Goal: Contribute content

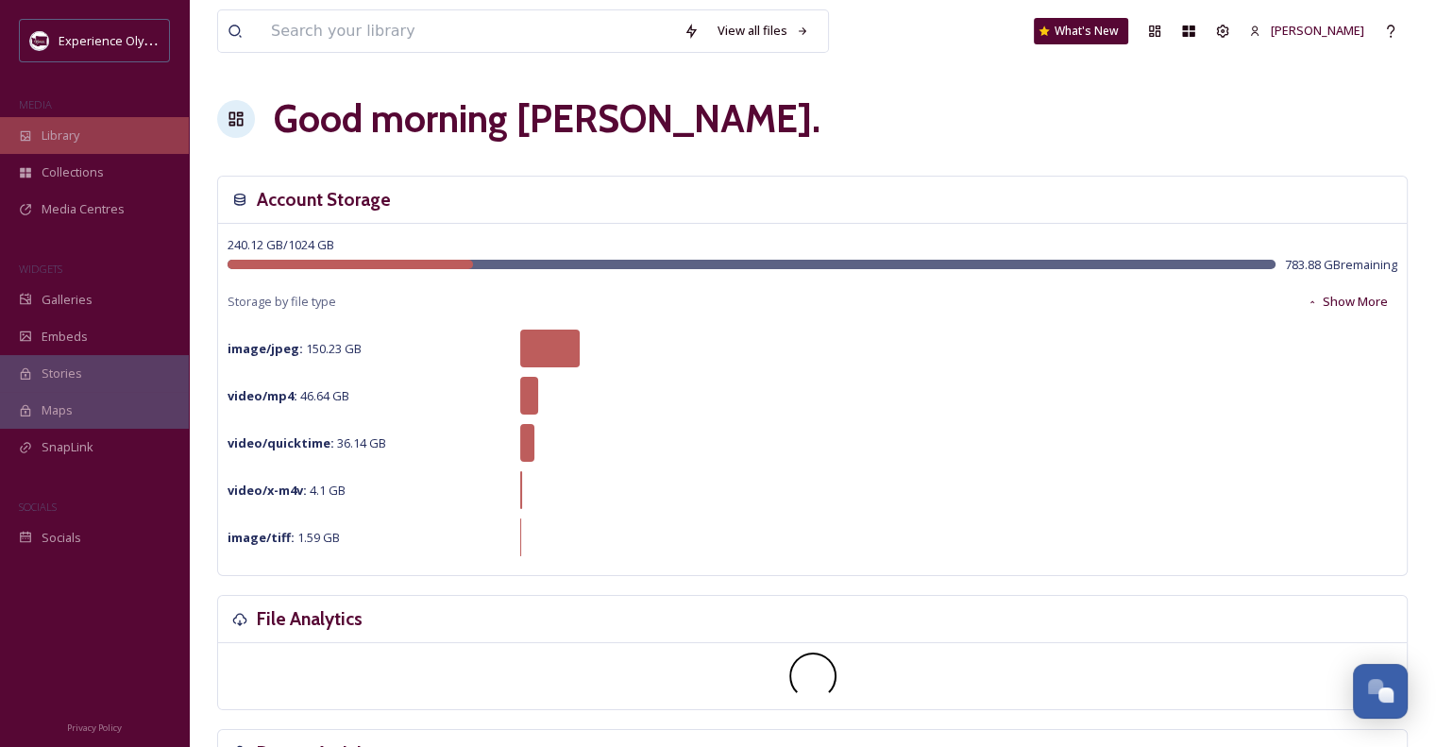
click at [67, 127] on span "Library" at bounding box center [61, 136] width 38 height 18
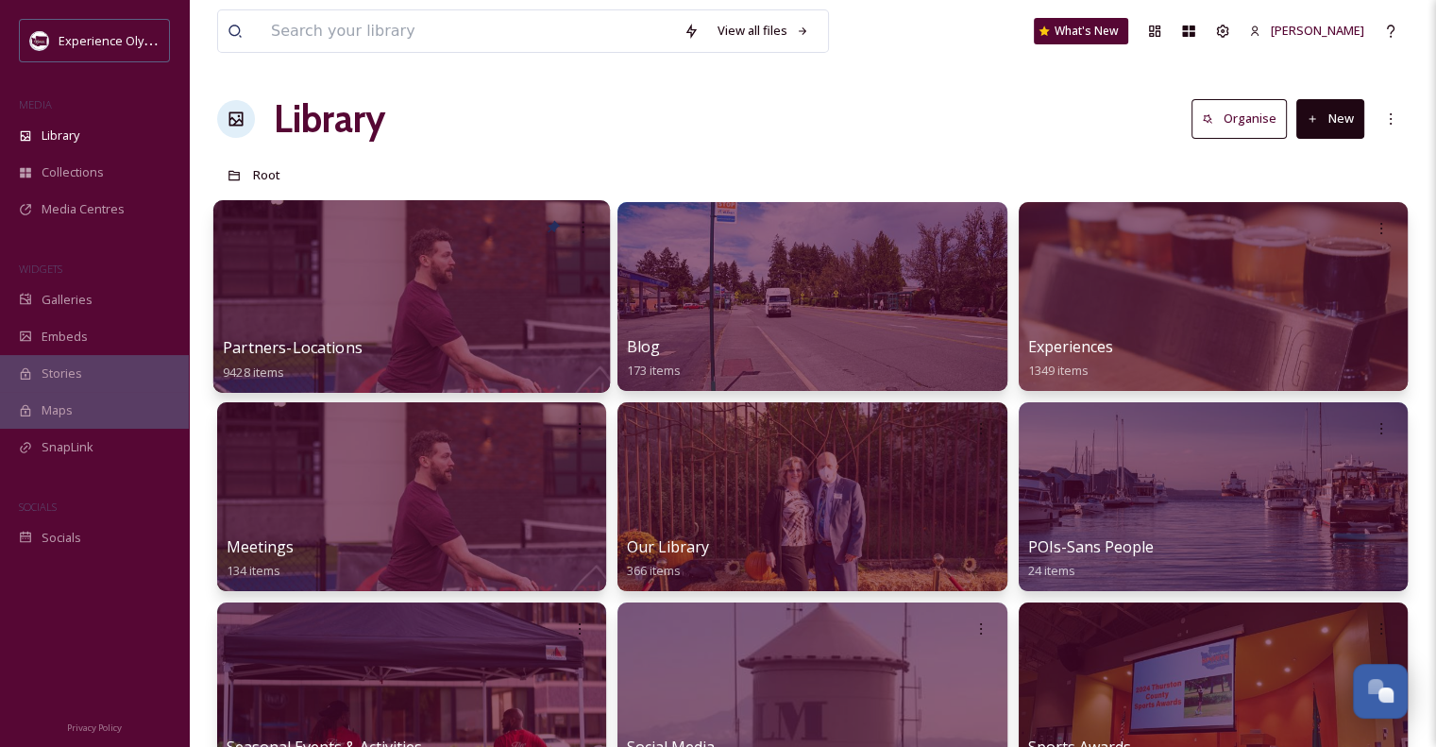
click at [340, 343] on span "Partners-Locations" at bounding box center [293, 347] width 140 height 21
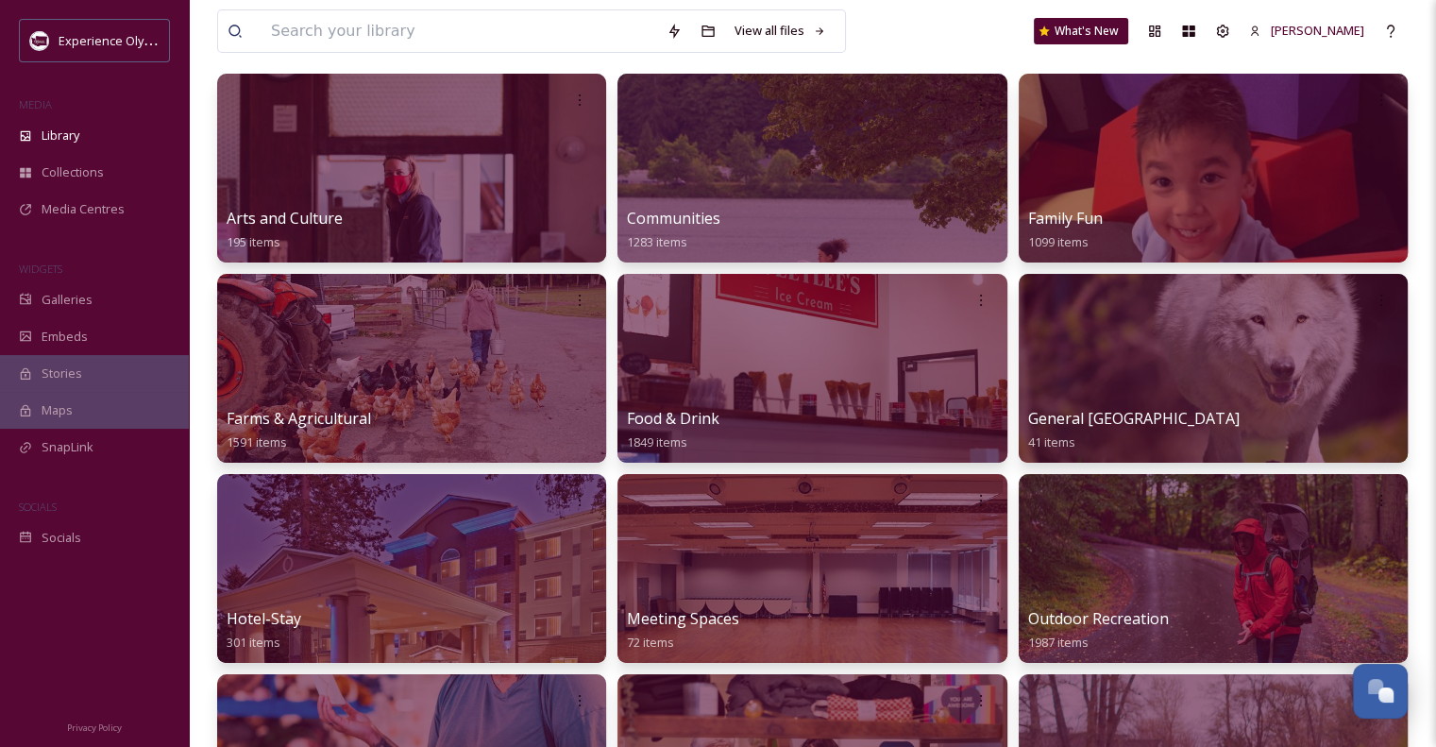
scroll to position [174, 0]
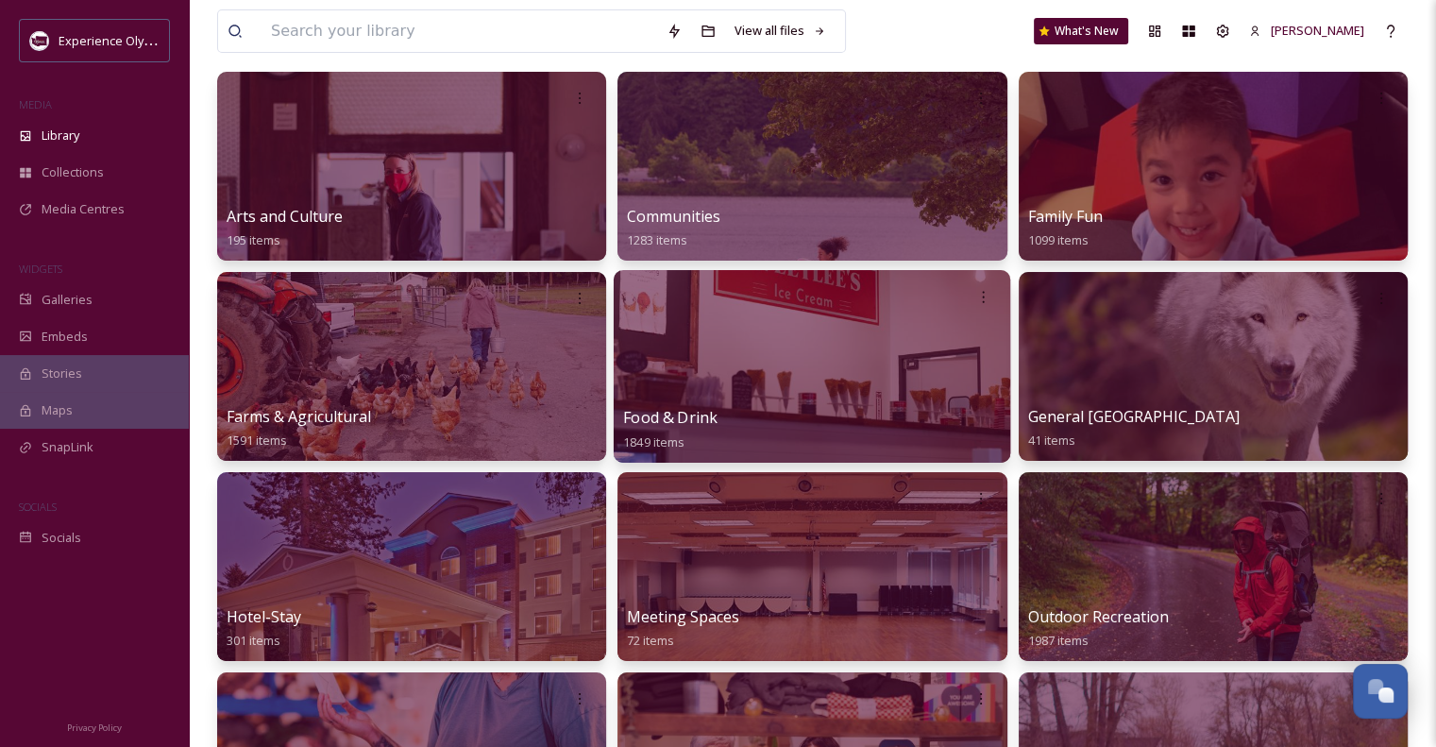
click at [692, 414] on span "Food & Drink" at bounding box center [670, 417] width 94 height 21
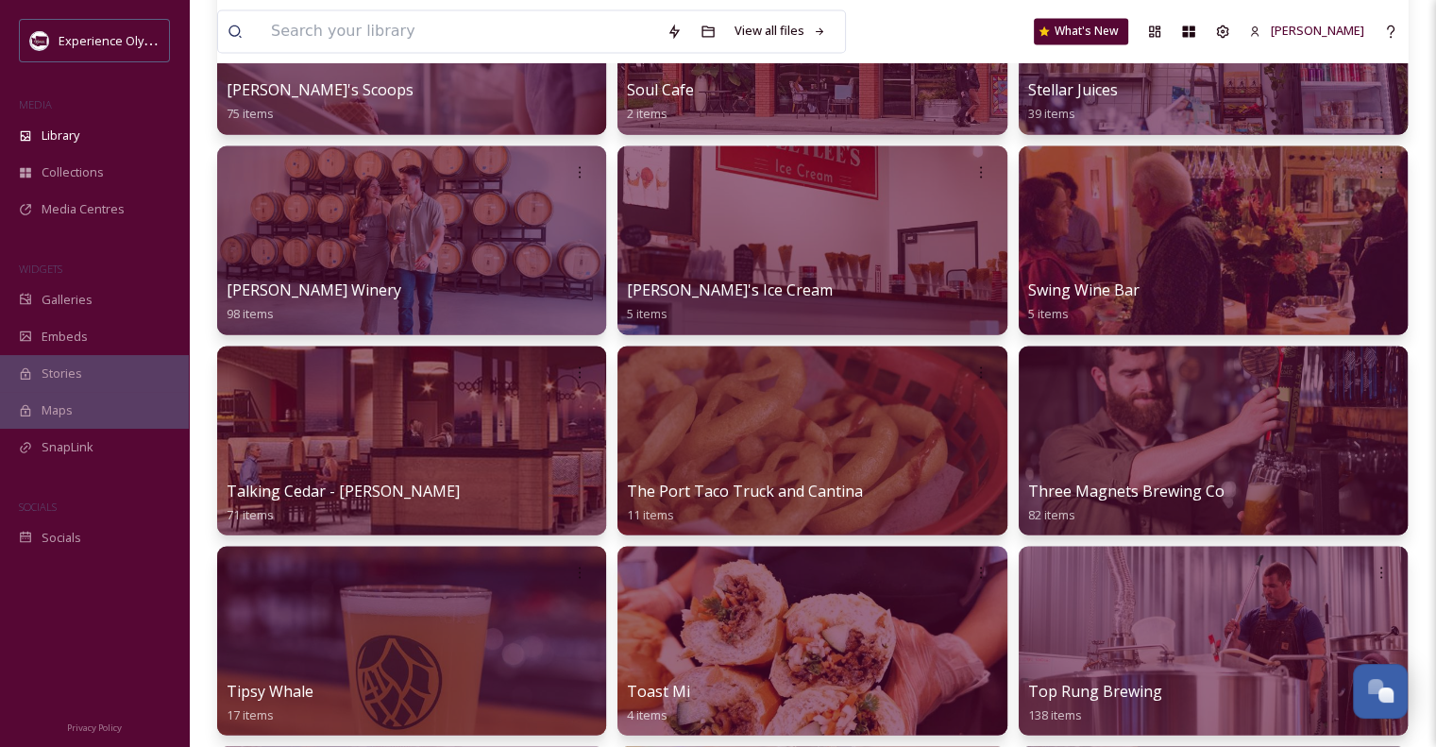
scroll to position [3257, 0]
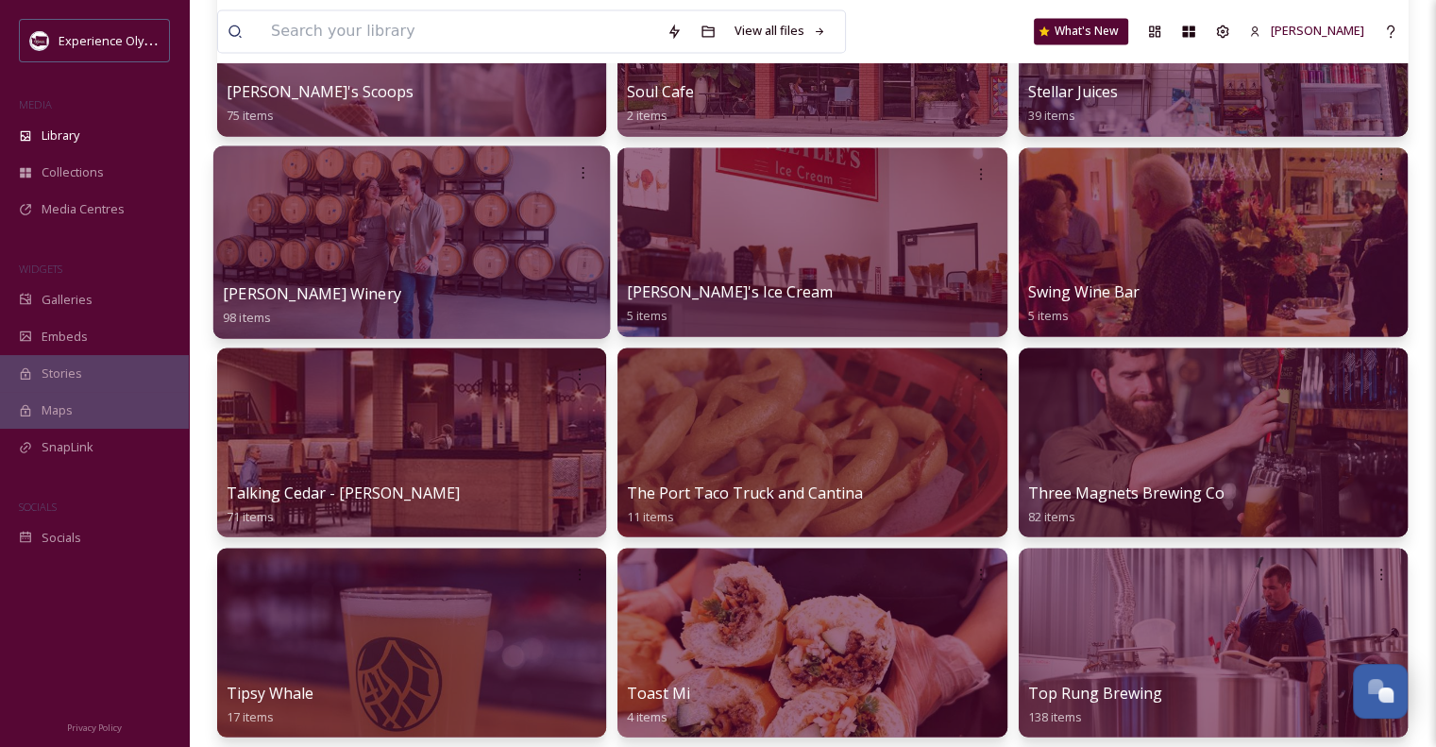
click at [309, 289] on span "[PERSON_NAME] Winery" at bounding box center [312, 292] width 178 height 21
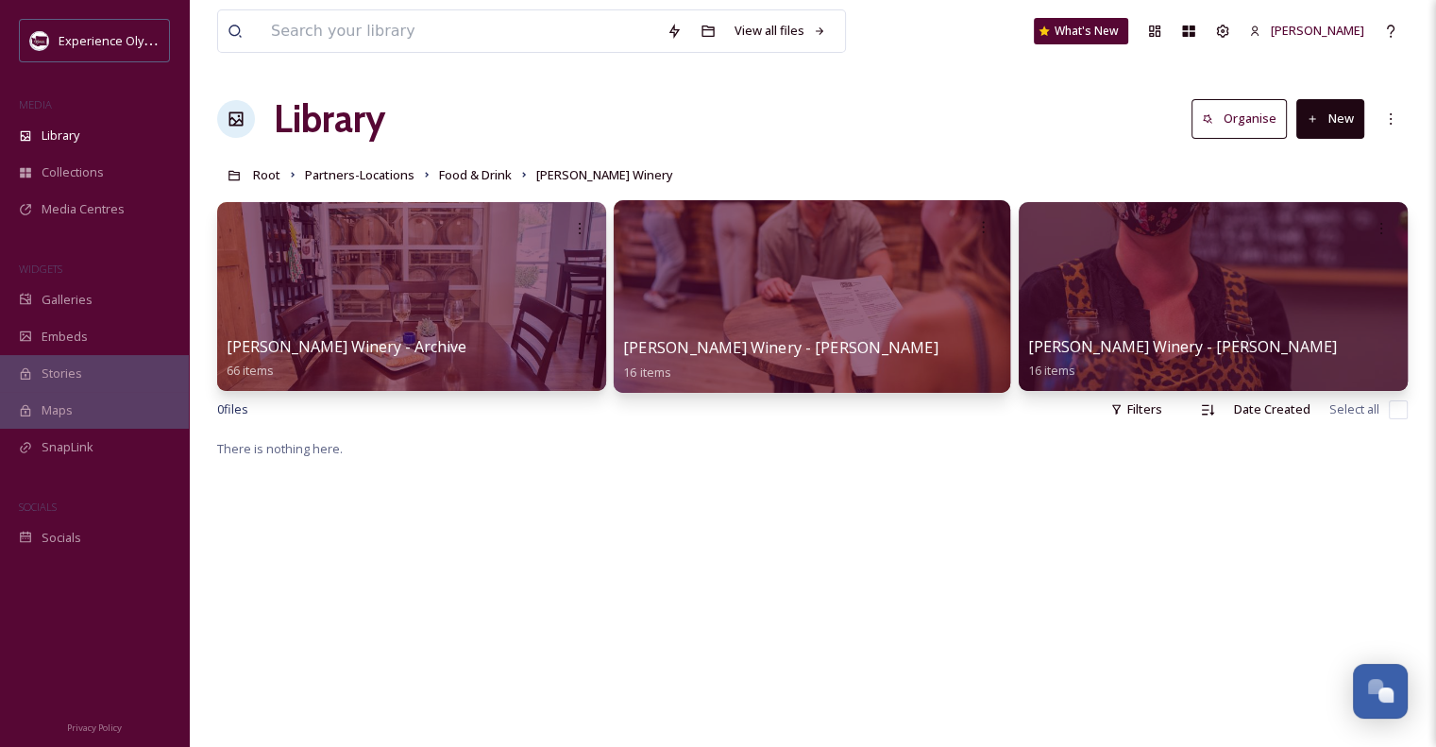
click at [796, 346] on span "[PERSON_NAME] Winery - [PERSON_NAME]" at bounding box center [780, 347] width 315 height 21
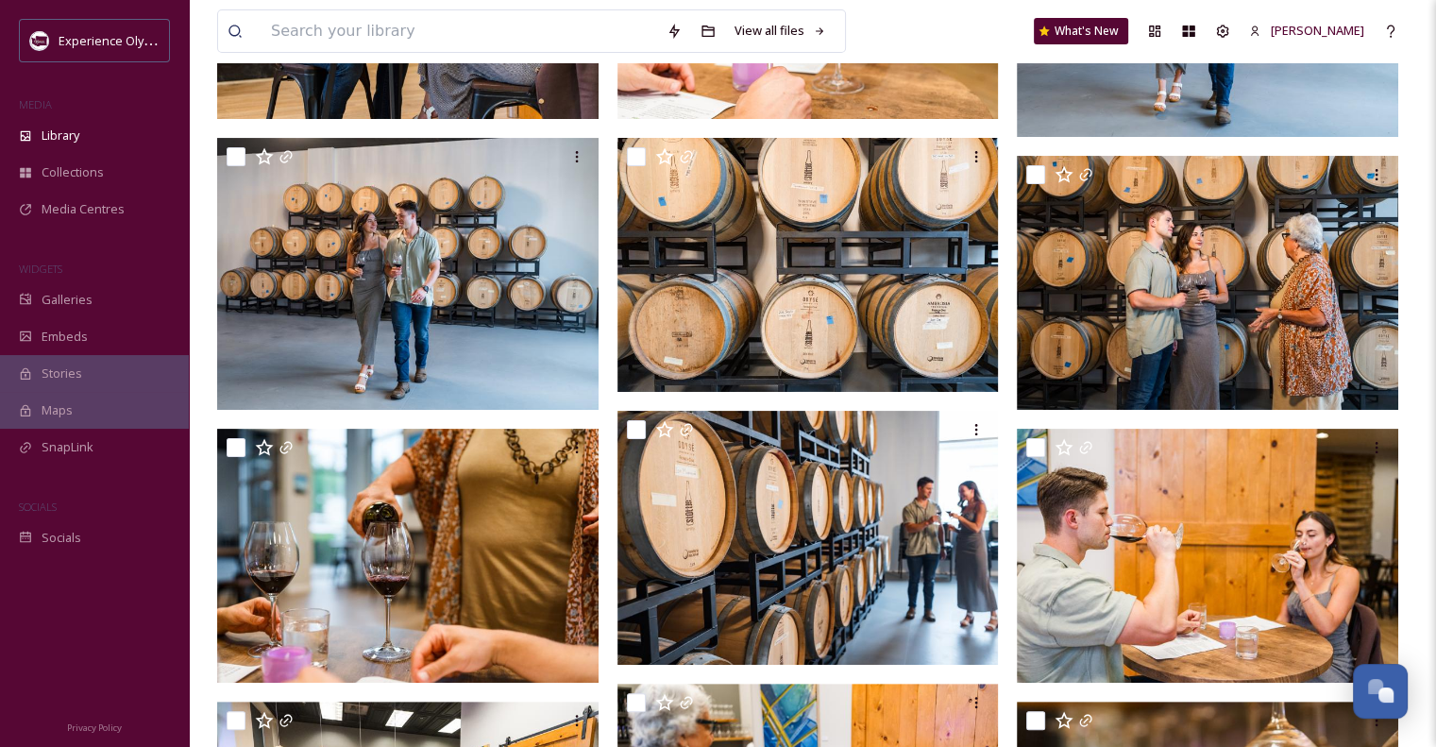
scroll to position [387, 0]
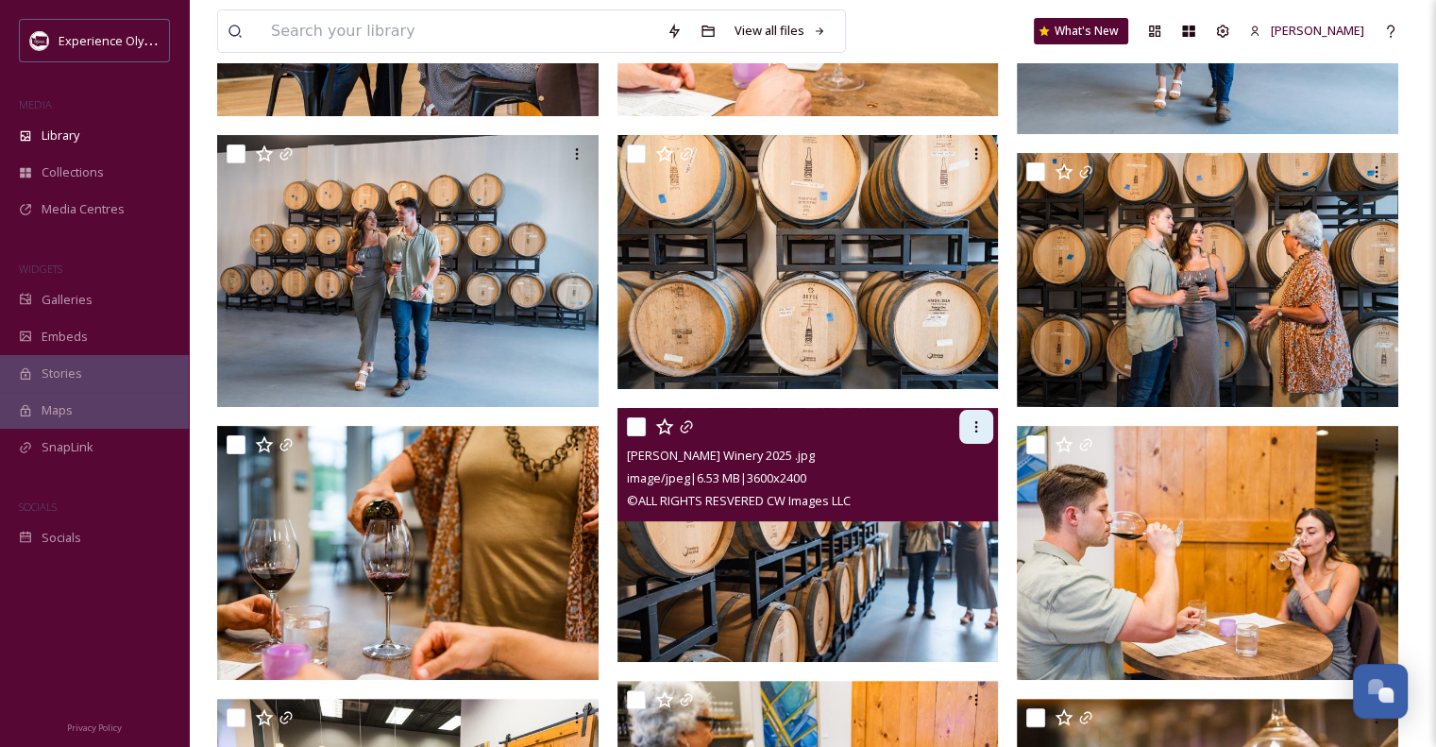
click at [972, 425] on icon at bounding box center [976, 426] width 15 height 15
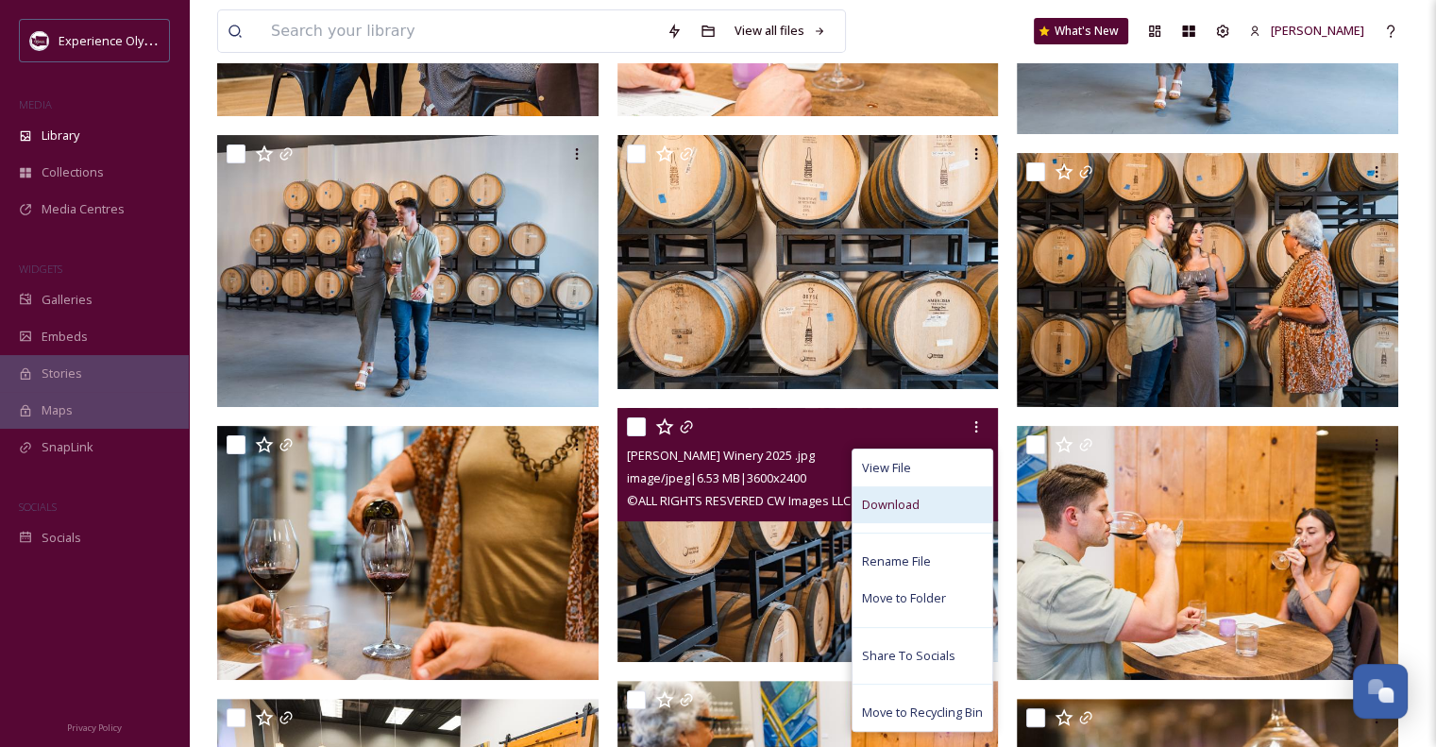
click at [896, 509] on span "Download" at bounding box center [891, 505] width 58 height 18
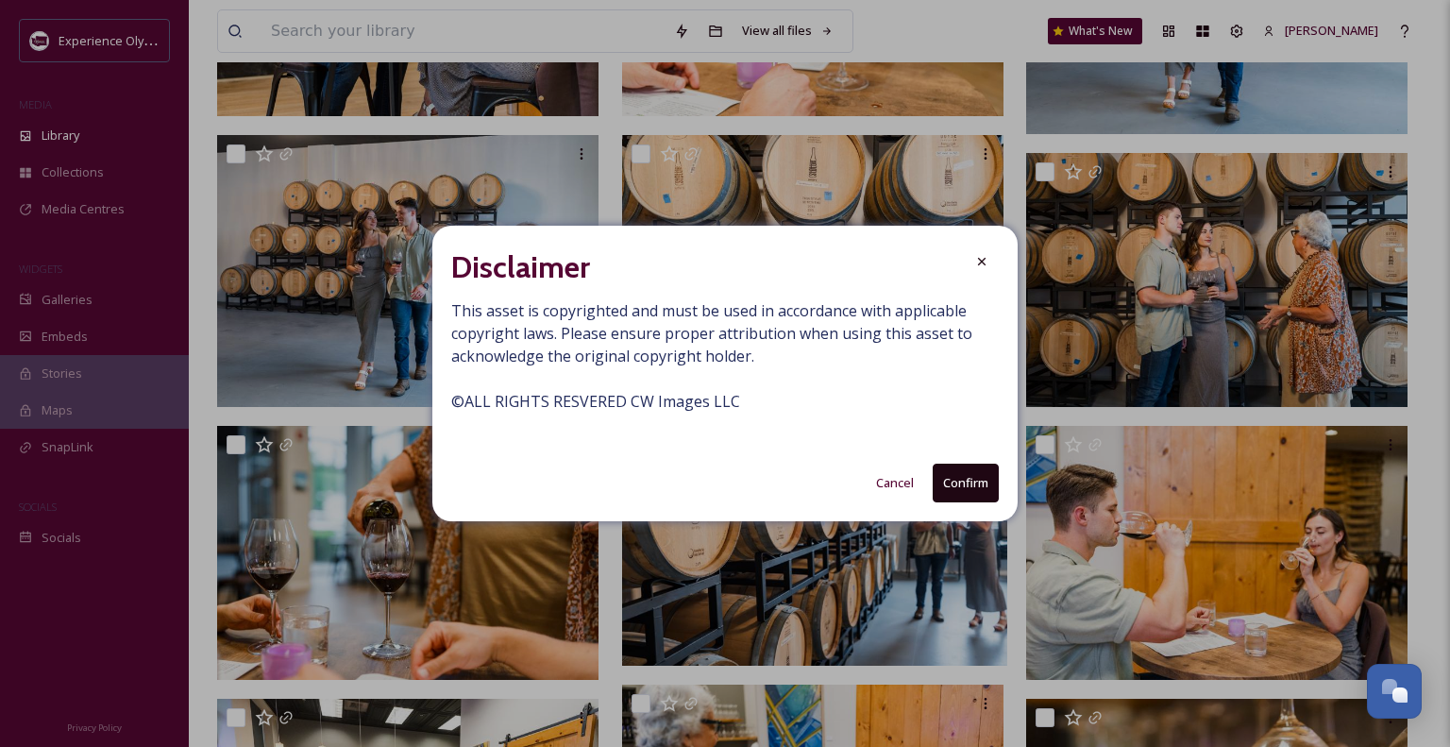
click at [947, 490] on button "Confirm" at bounding box center [966, 483] width 66 height 39
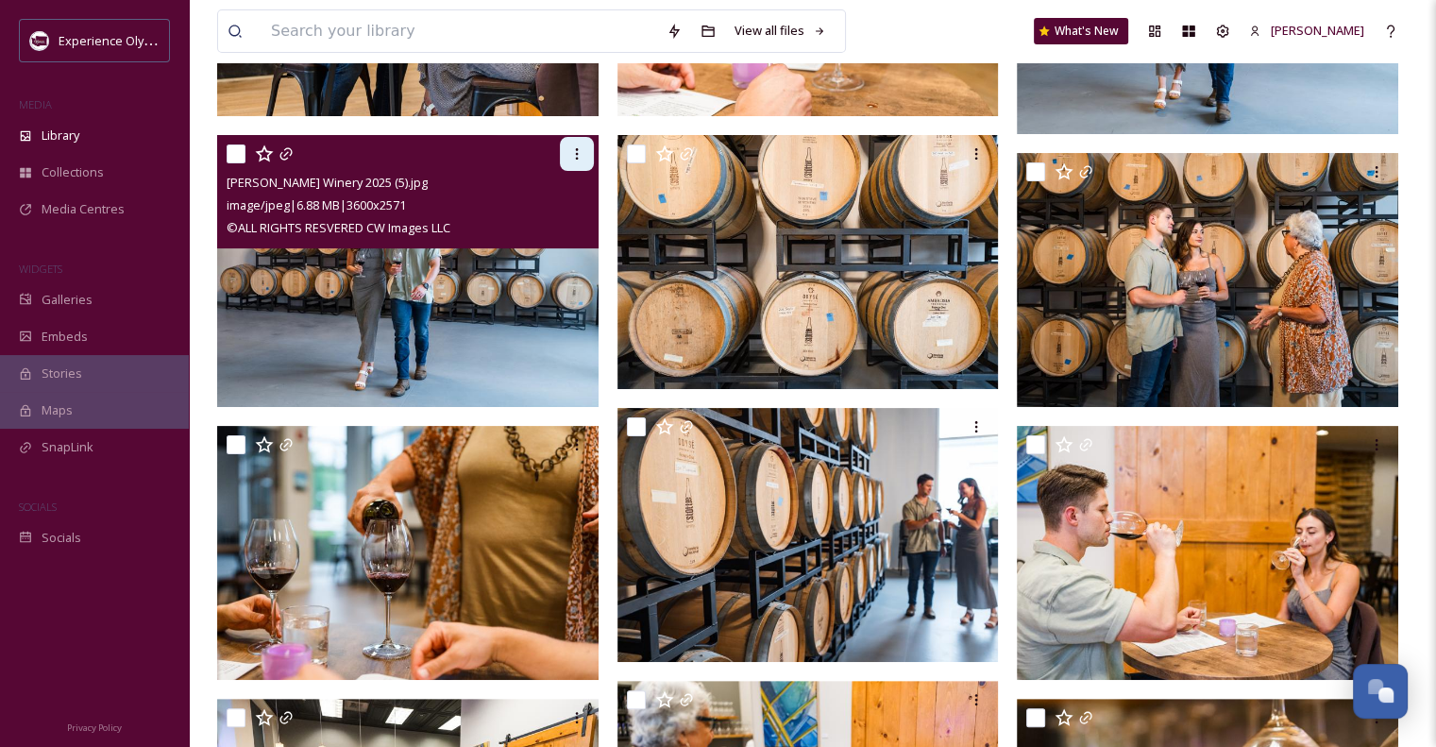
click at [573, 150] on icon at bounding box center [576, 153] width 15 height 15
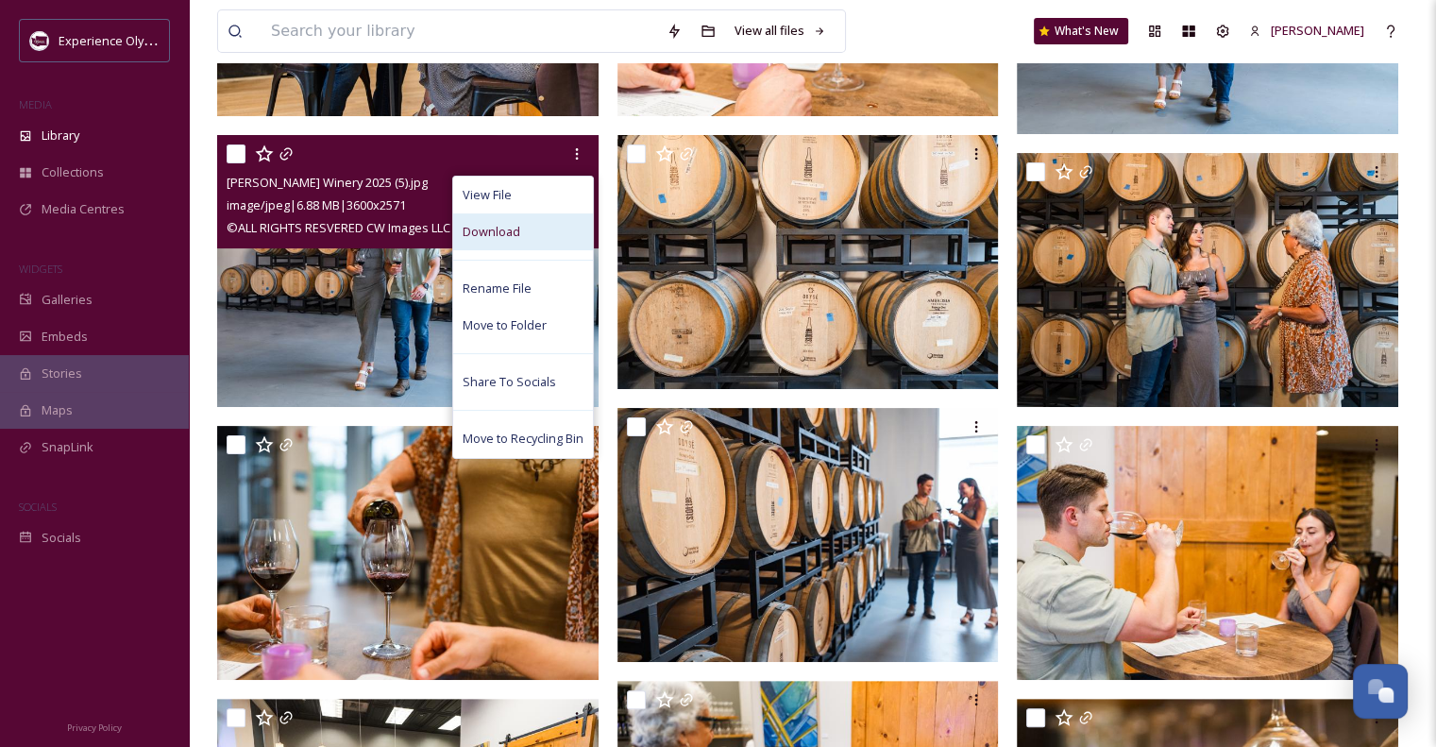
click at [521, 229] on div "Download" at bounding box center [523, 231] width 140 height 37
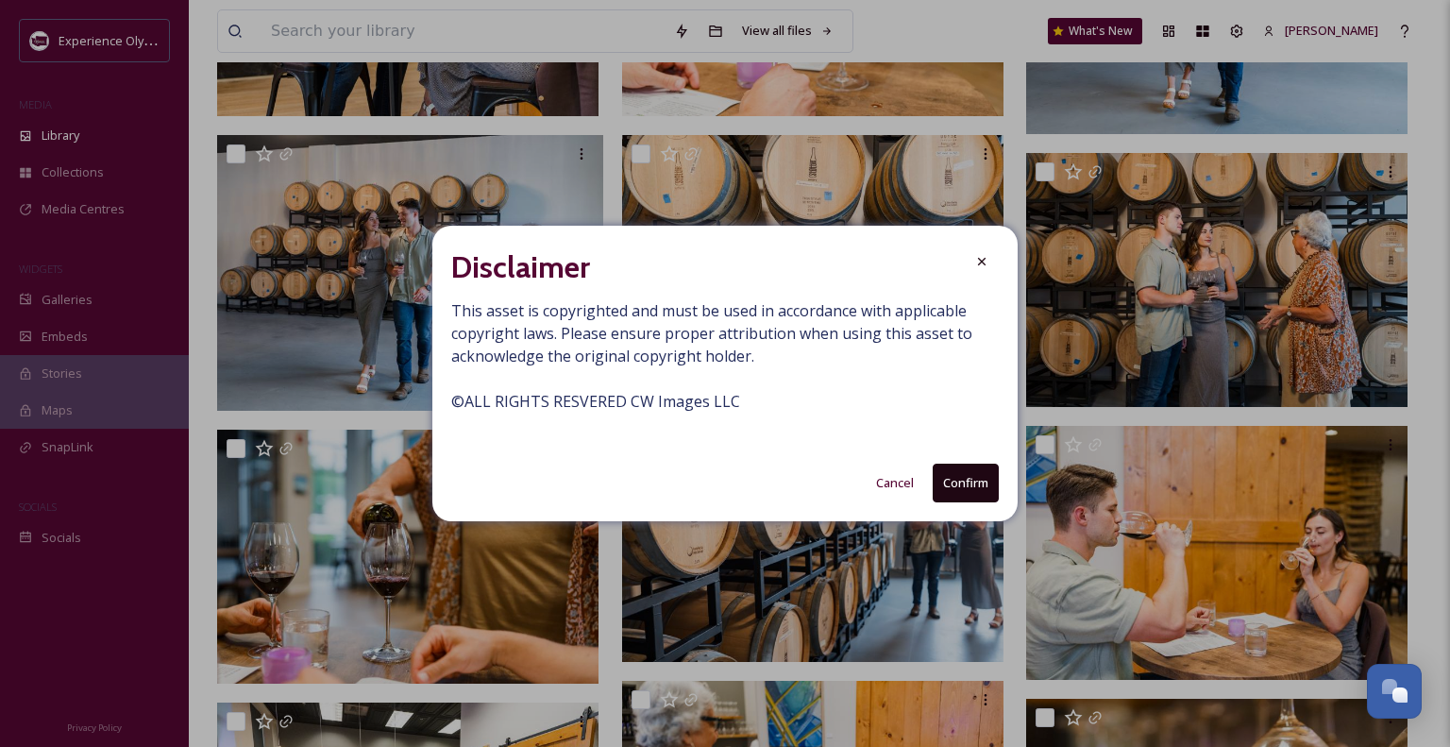
click at [963, 475] on button "Confirm" at bounding box center [966, 483] width 66 height 39
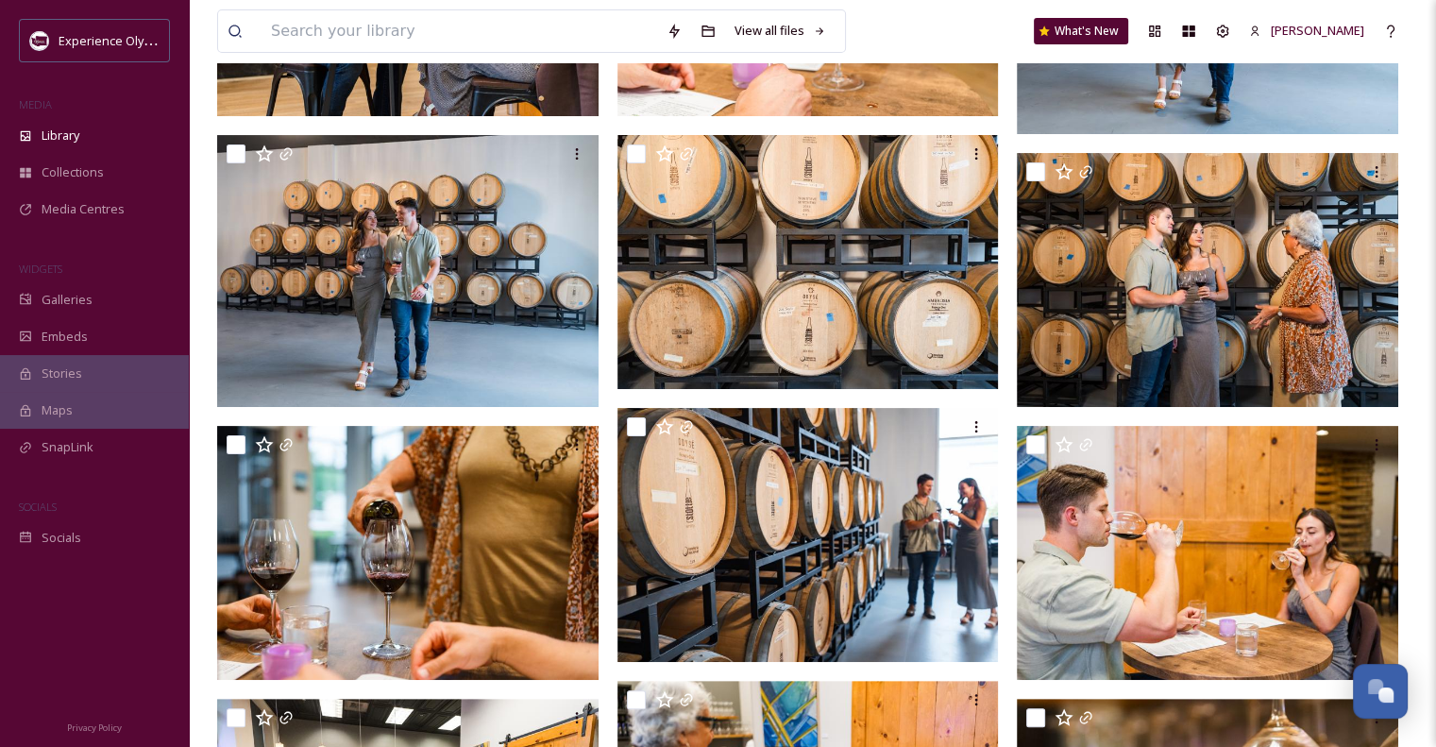
scroll to position [8460, 0]
click at [63, 456] on div "SnapLink" at bounding box center [94, 447] width 189 height 37
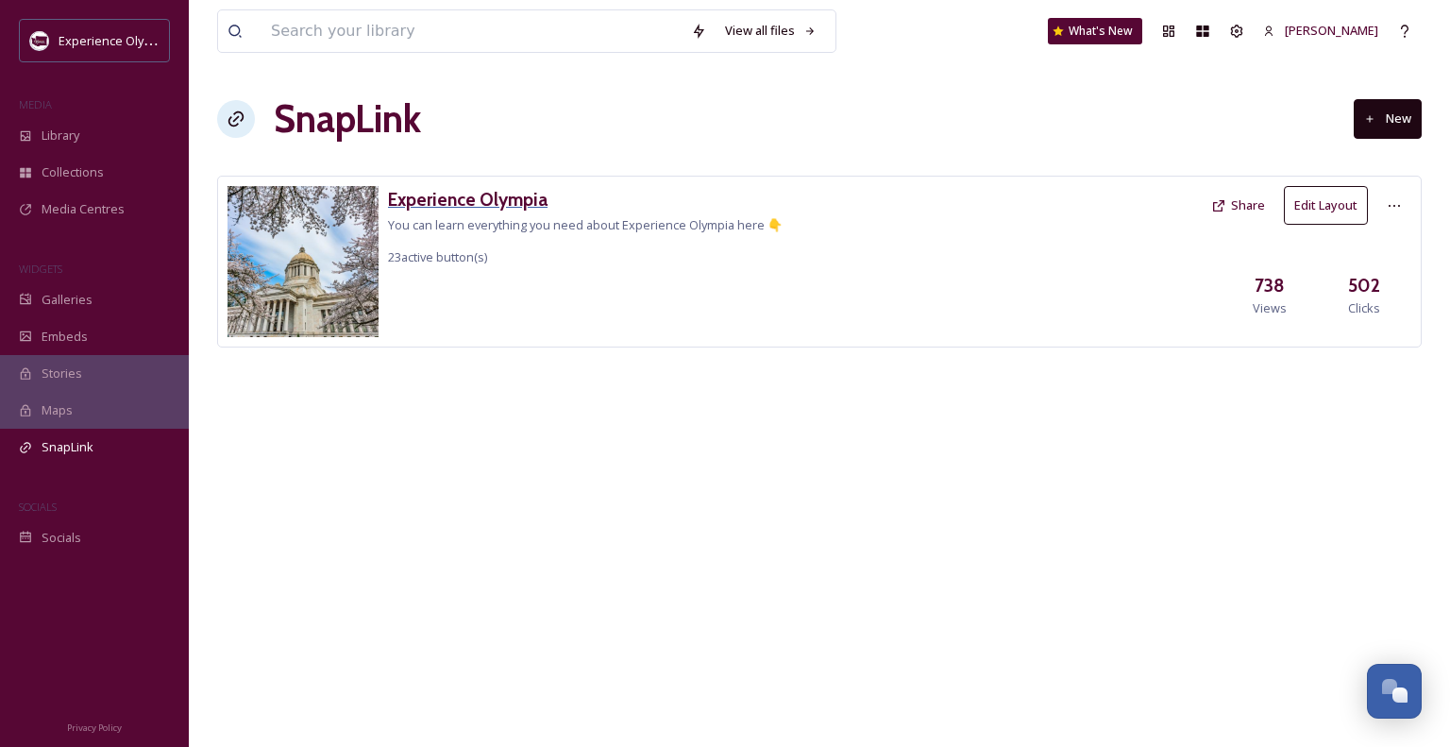
click at [524, 192] on h3 "Experience Olympia" at bounding box center [585, 199] width 395 height 27
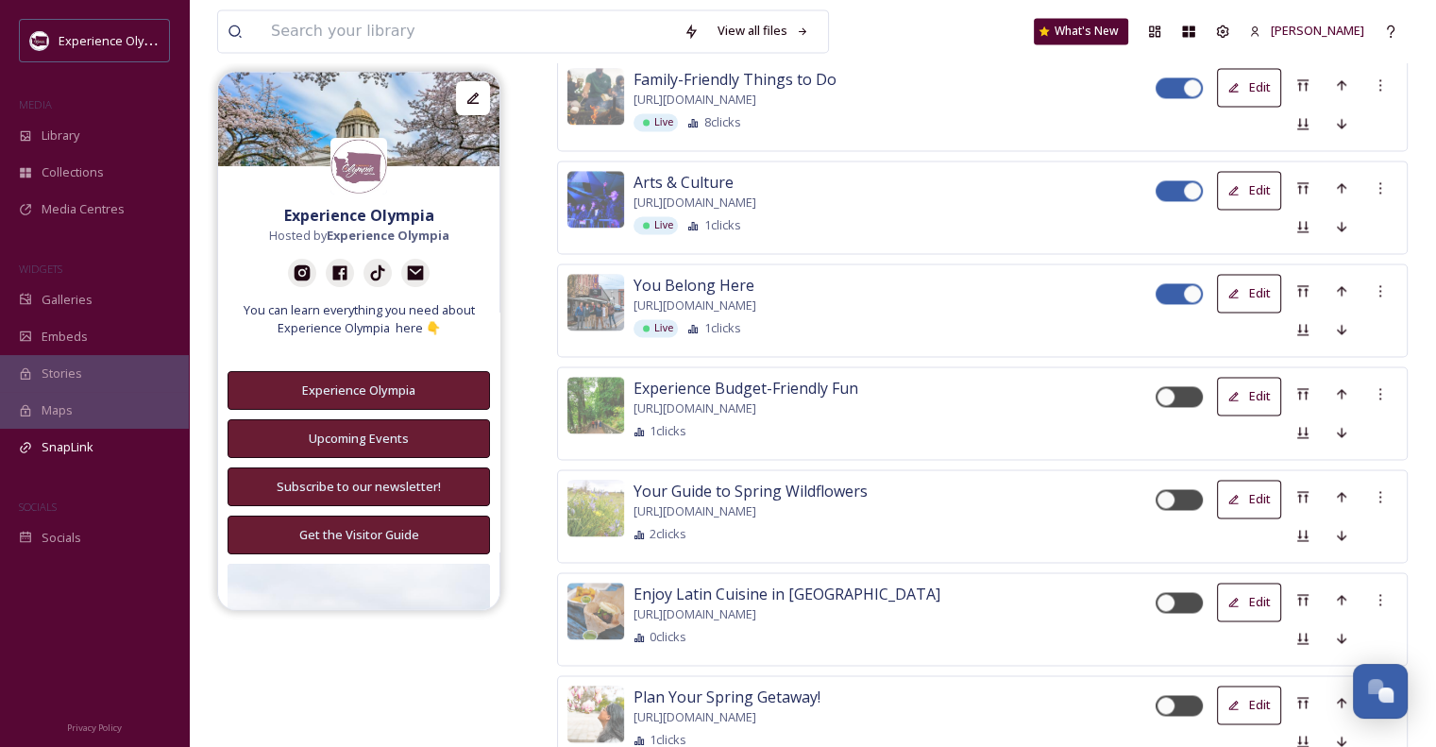
scroll to position [2704, 0]
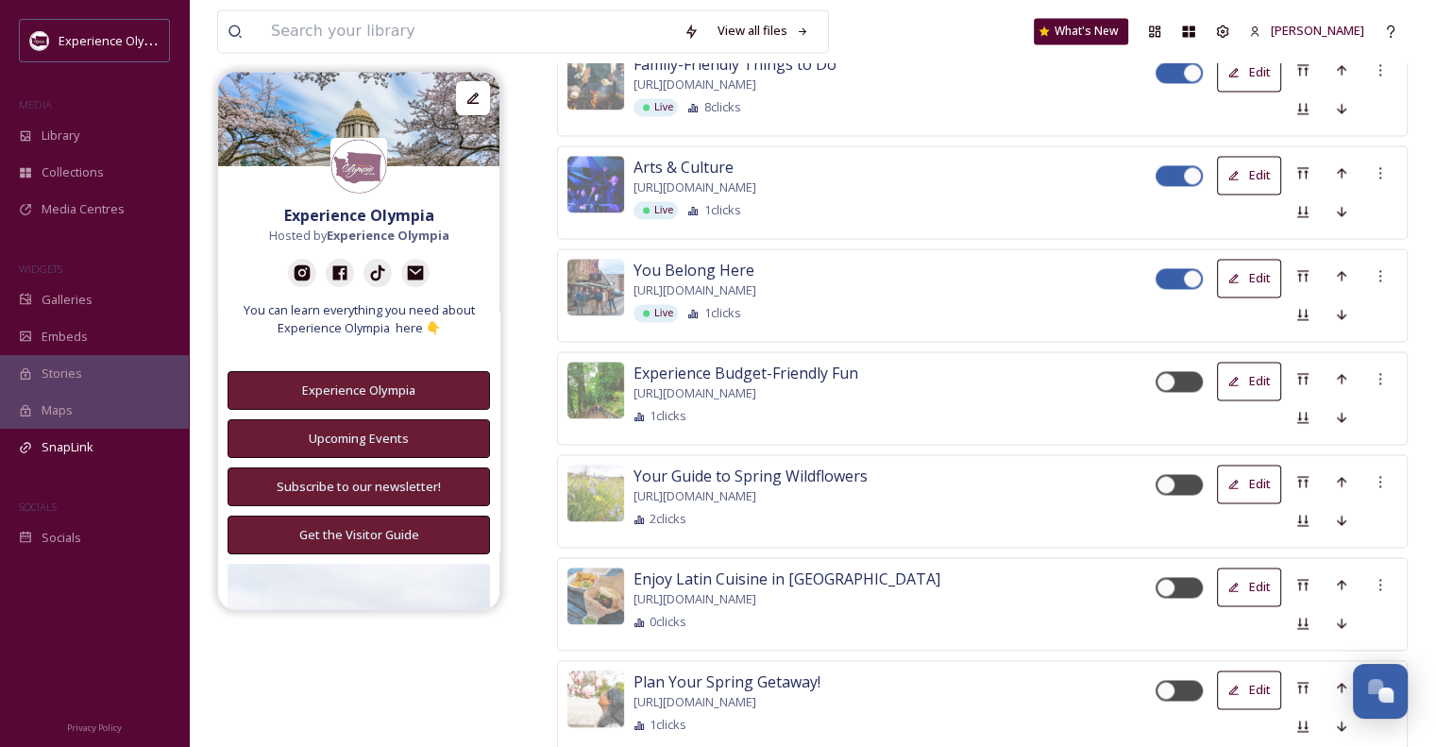
click at [978, 583] on div "Enjoy Latin Cuisine in [GEOGRAPHIC_DATA] [URL][DOMAIN_NAME] 0 clicks" at bounding box center [895, 598] width 522 height 63
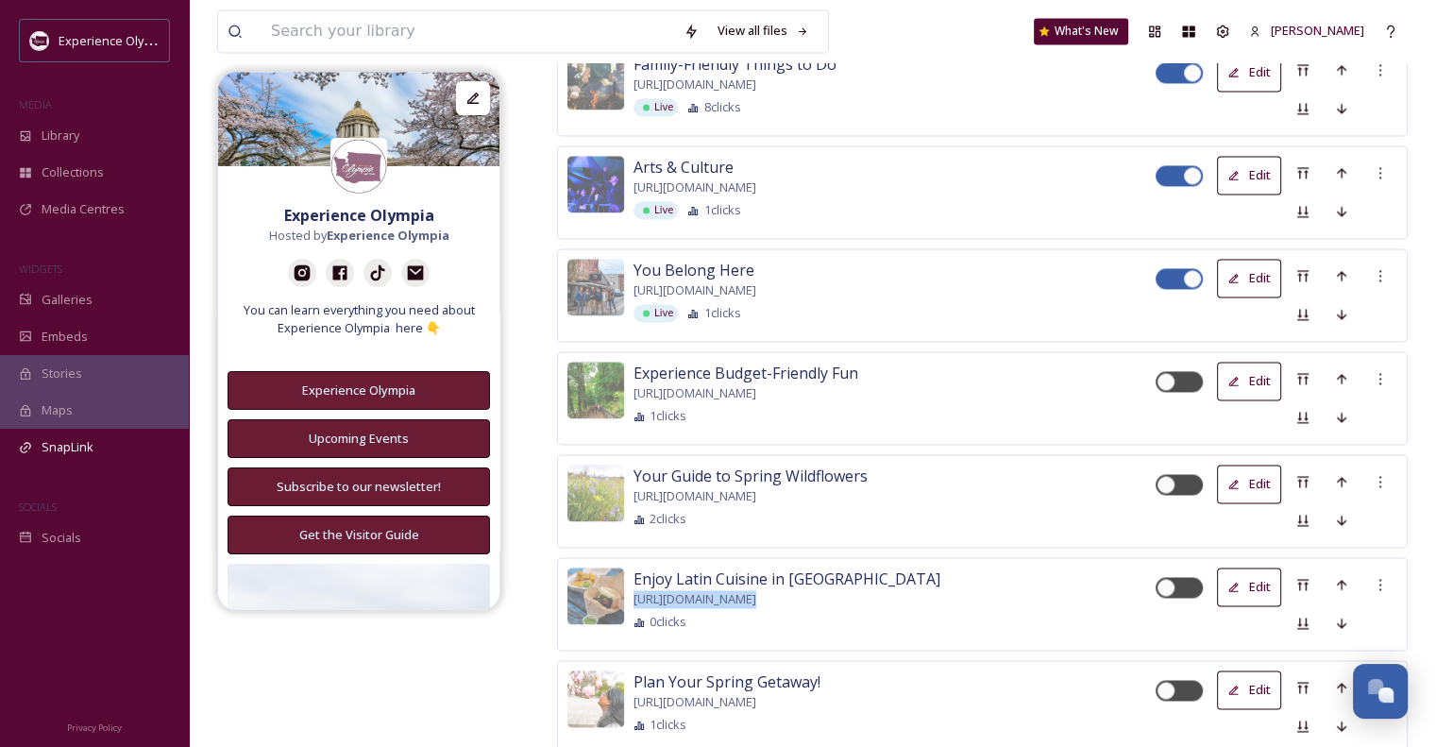
click at [978, 583] on div "Enjoy Latin Cuisine in [GEOGRAPHIC_DATA] [URL][DOMAIN_NAME] 0 clicks" at bounding box center [895, 598] width 522 height 63
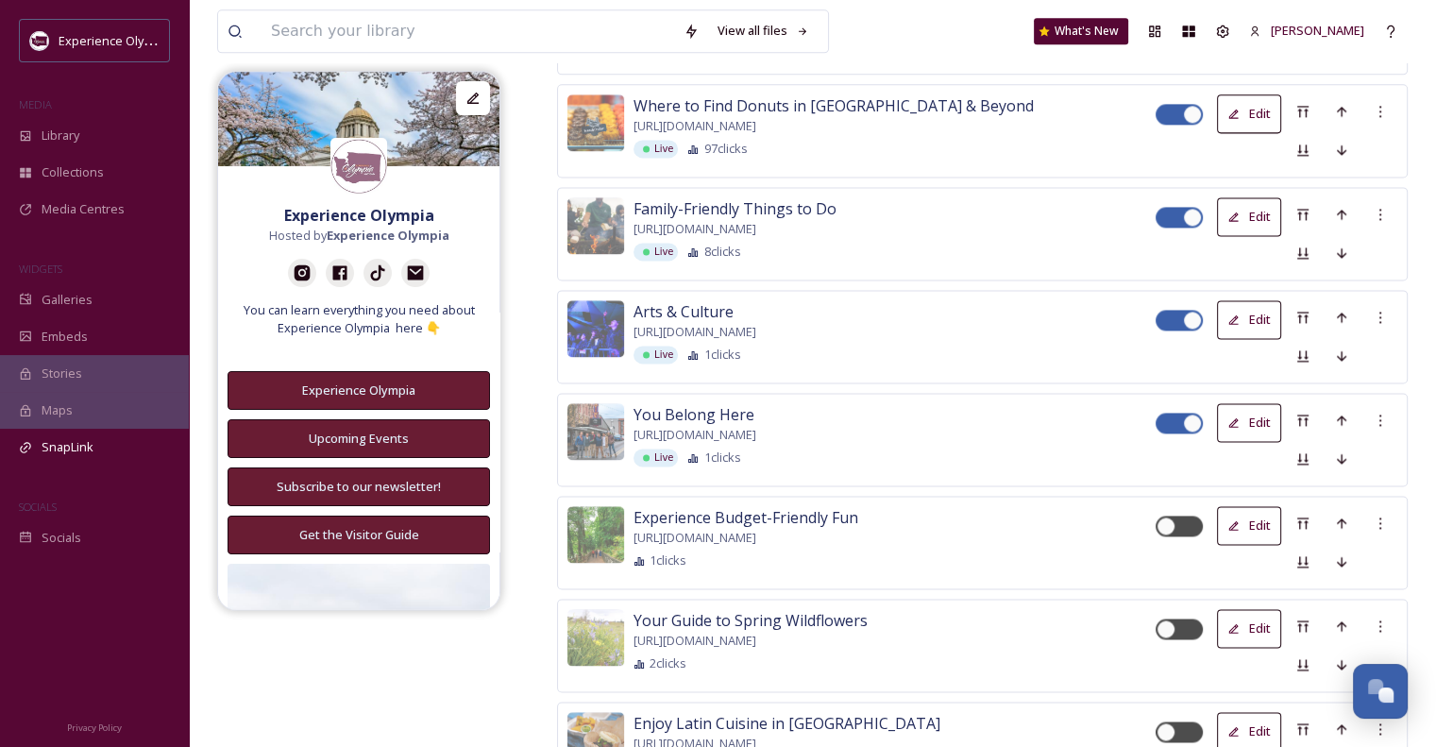
scroll to position [2564, 0]
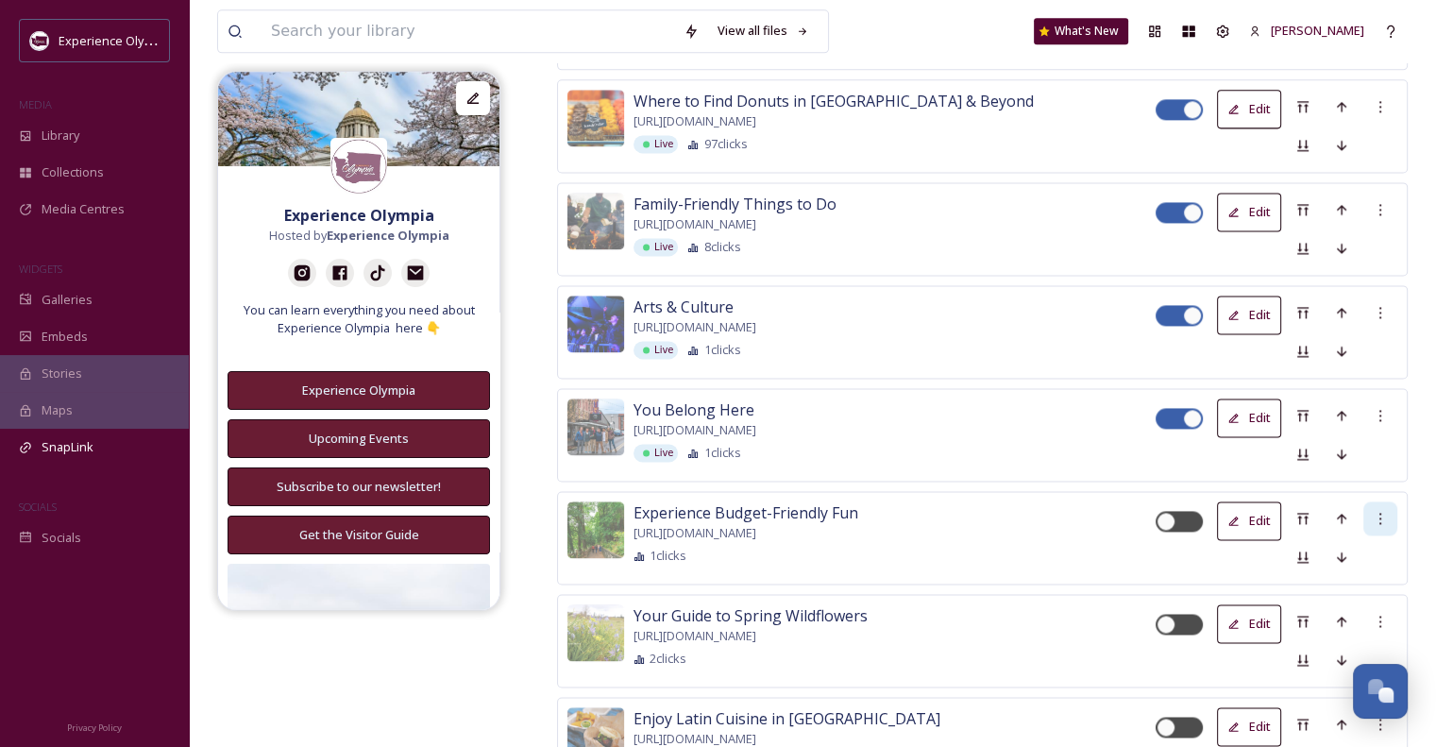
click at [1380, 520] on icon at bounding box center [1380, 518] width 2 height 11
click at [1336, 608] on span "Delete Button" at bounding box center [1348, 616] width 78 height 18
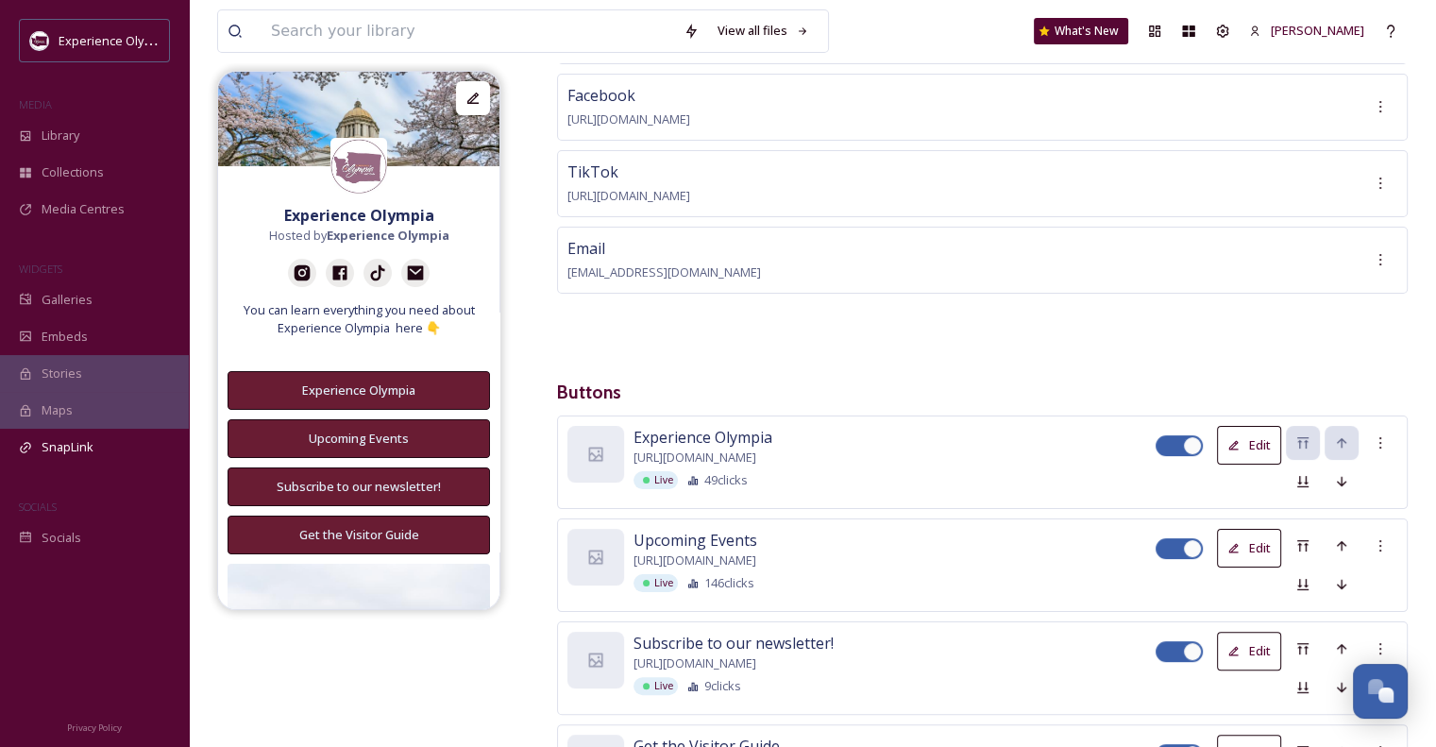
scroll to position [0, 0]
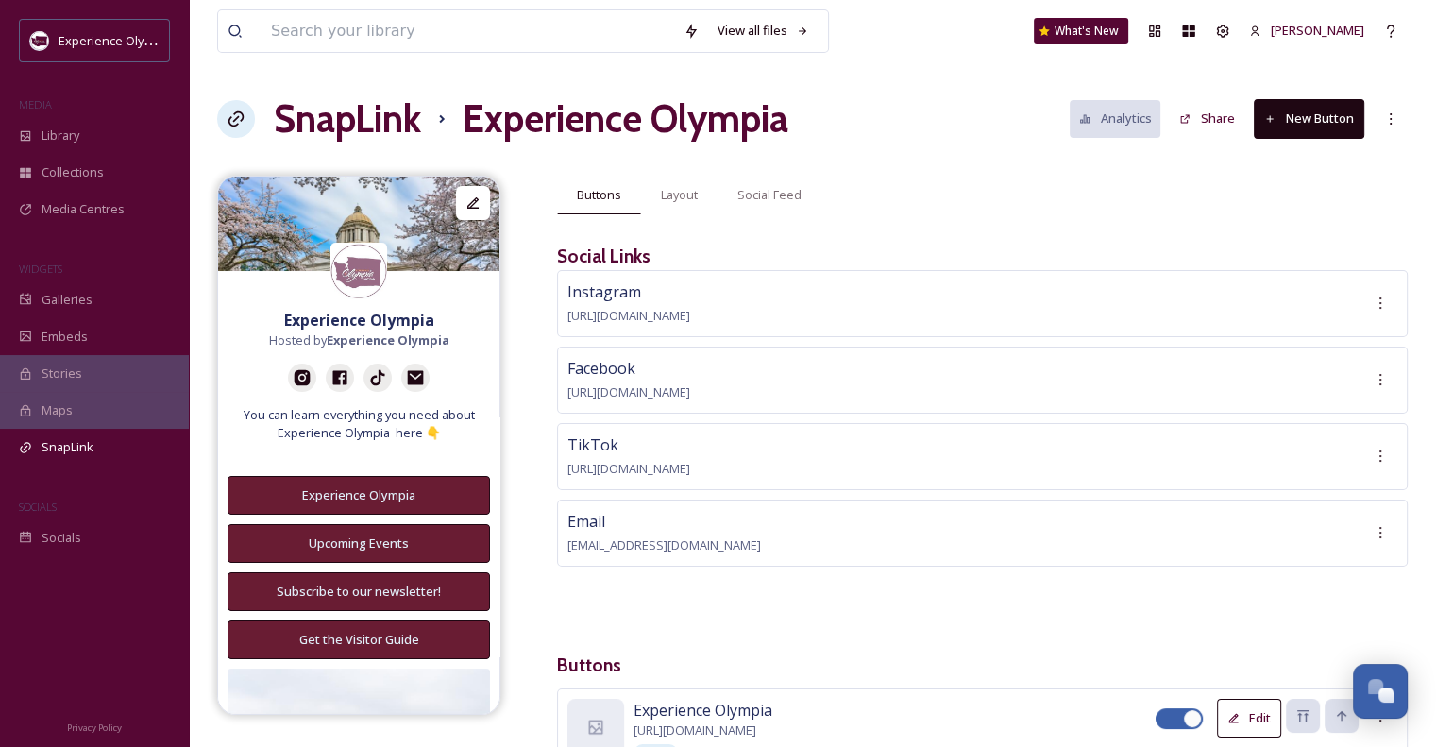
click at [1337, 109] on button "New Button" at bounding box center [1309, 118] width 110 height 39
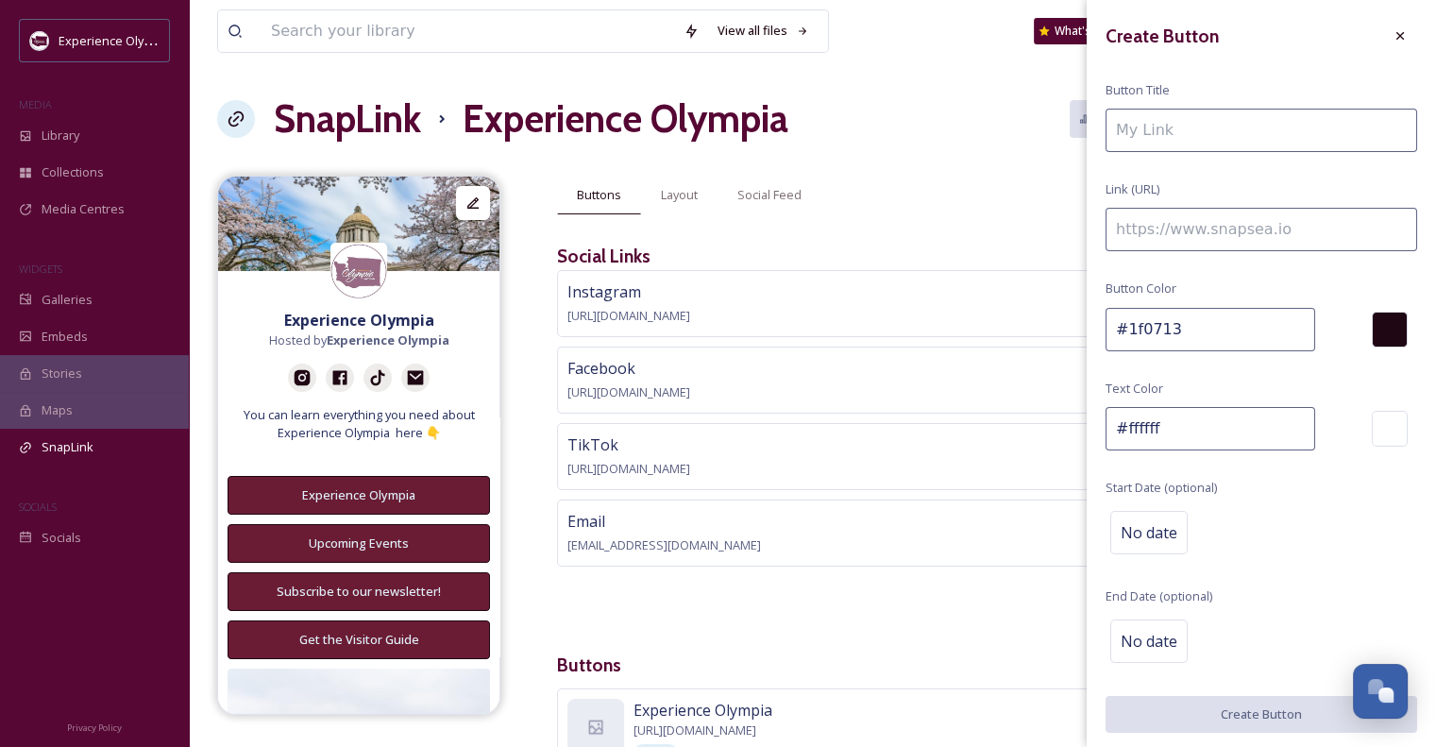
click at [1189, 123] on input at bounding box center [1262, 130] width 312 height 43
type input "The [PERSON_NAME] Bountiful Byway"
click at [1182, 226] on input at bounding box center [1262, 229] width 312 height 43
paste input "[URL][DOMAIN_NAME][PERSON_NAME]"
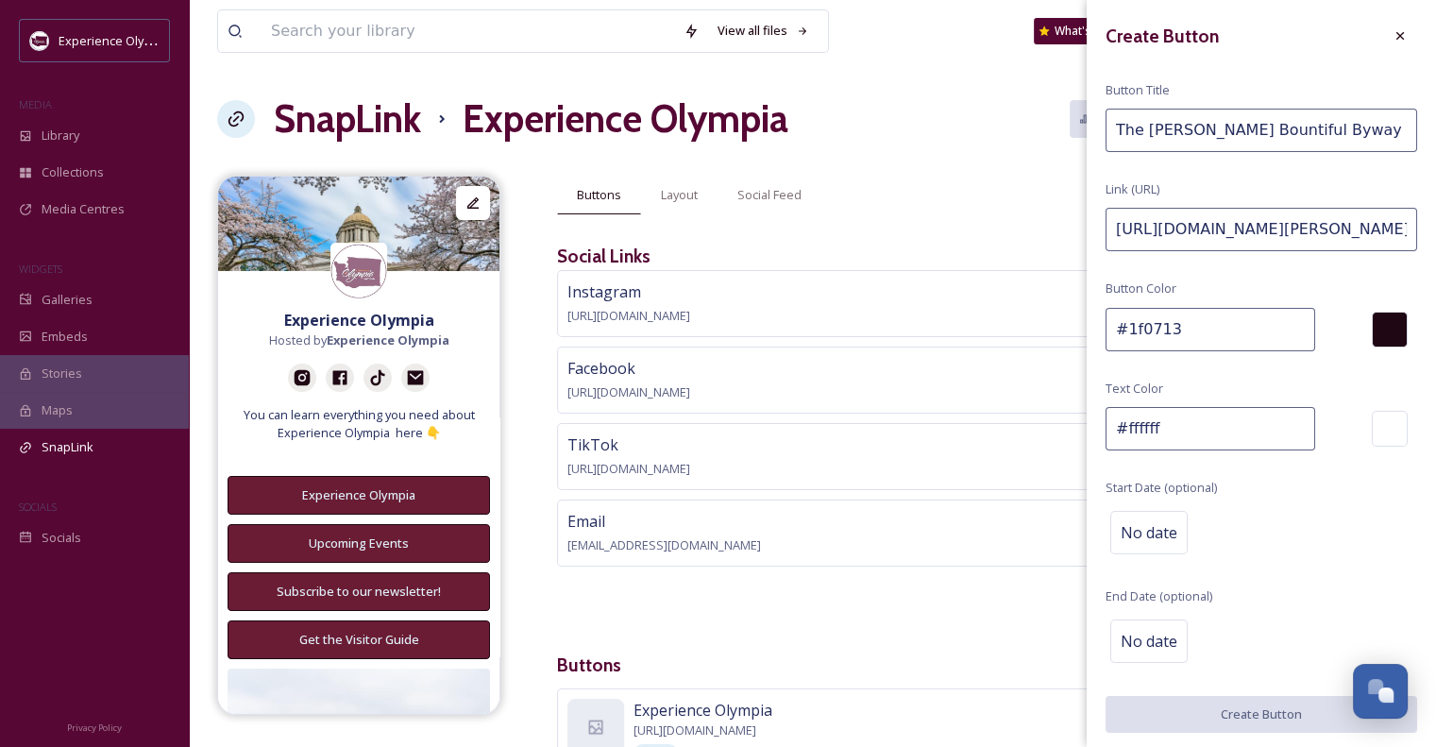
scroll to position [0, 326]
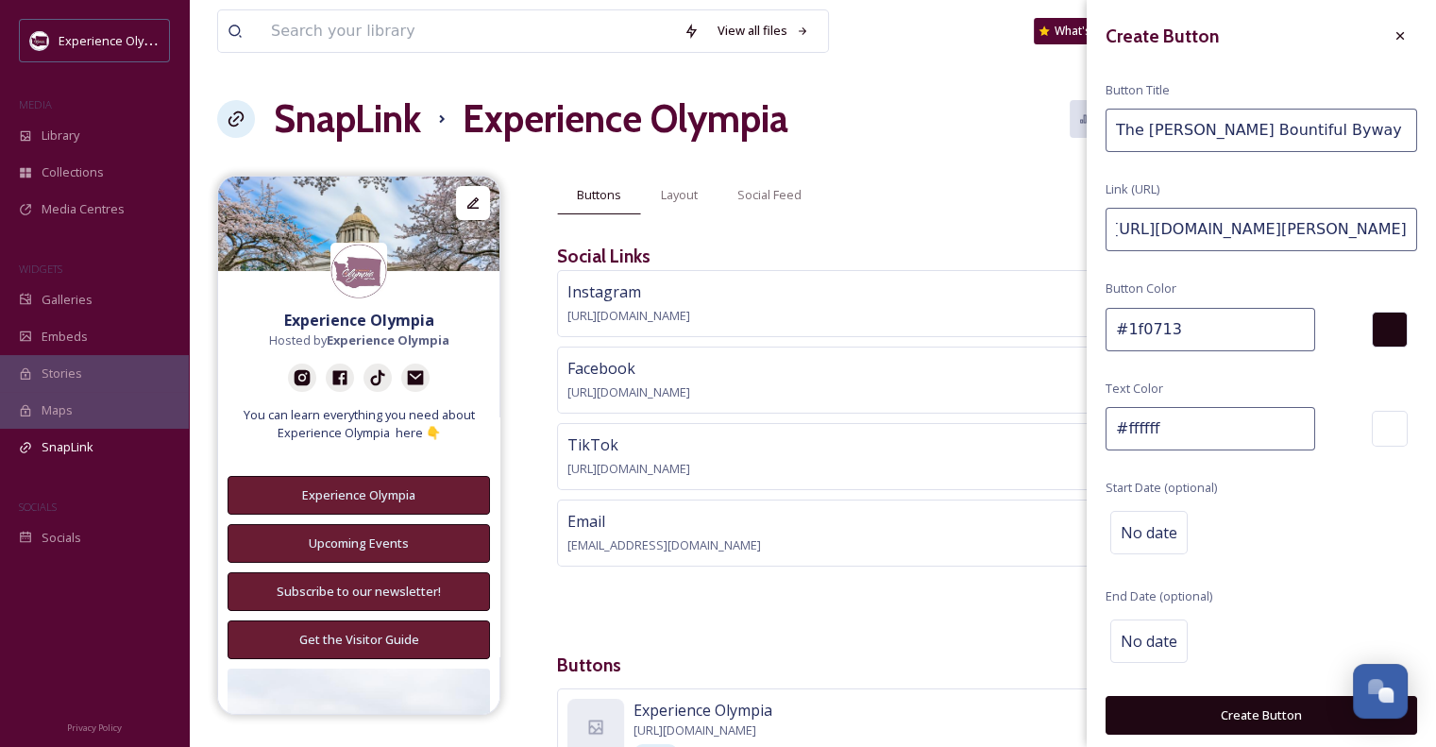
type input "[URL][DOMAIN_NAME][PERSON_NAME]"
click at [1250, 25] on div "Create Button" at bounding box center [1262, 36] width 312 height 34
drag, startPoint x: 1180, startPoint y: 336, endPoint x: 1128, endPoint y: 331, distance: 52.1
click at [1128, 331] on input "#1f0713" at bounding box center [1211, 329] width 210 height 43
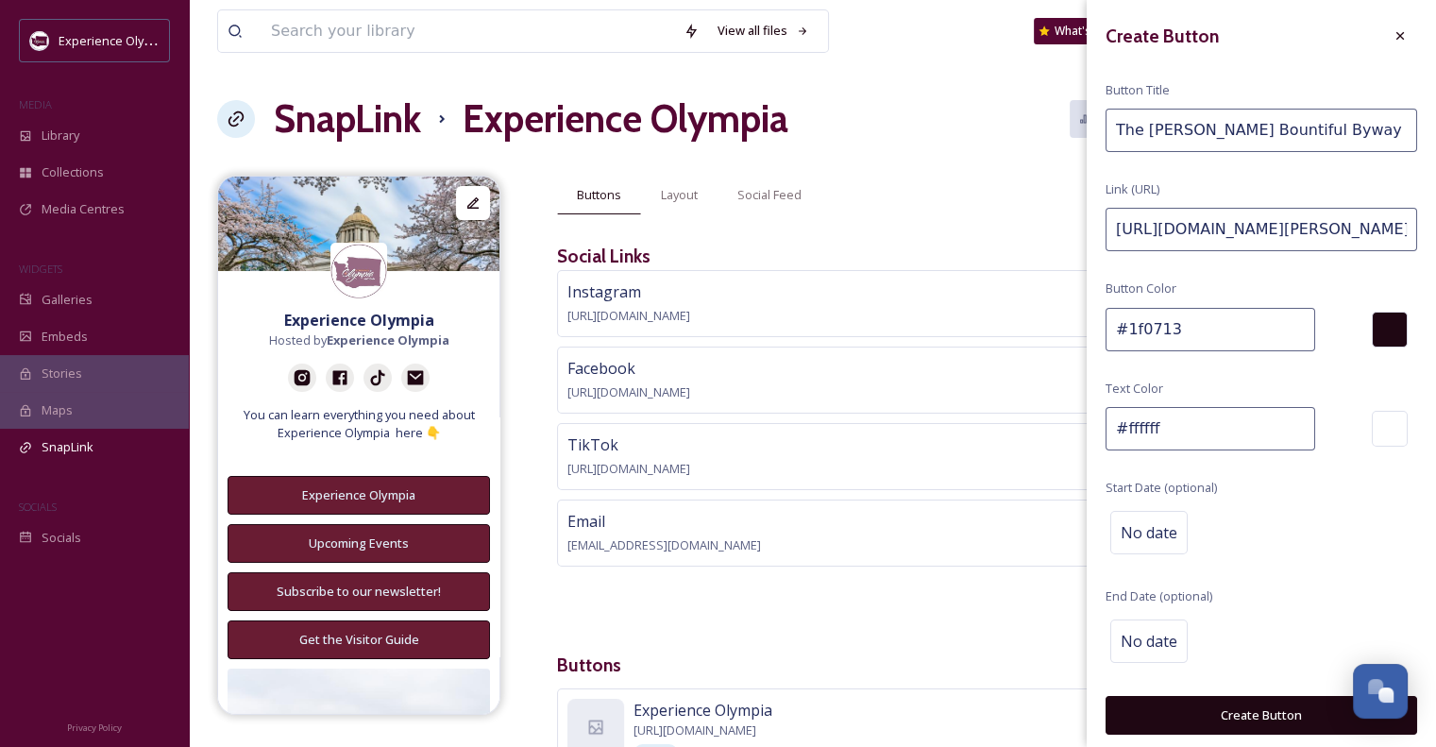
paste input "691c3"
type input "#691c33"
click at [1261, 714] on button "Create Button" at bounding box center [1262, 715] width 312 height 39
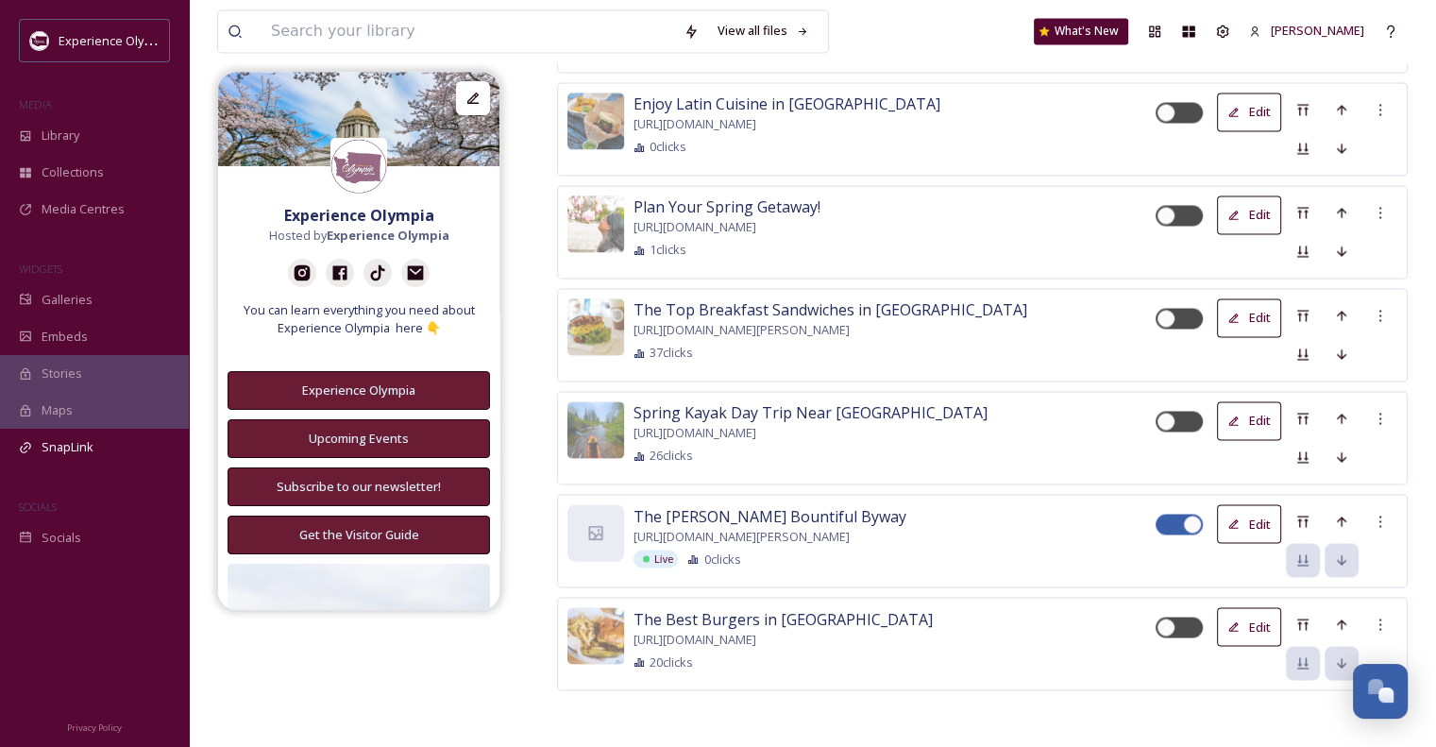
scroll to position [3106, 0]
click at [600, 525] on icon at bounding box center [596, 532] width 14 height 14
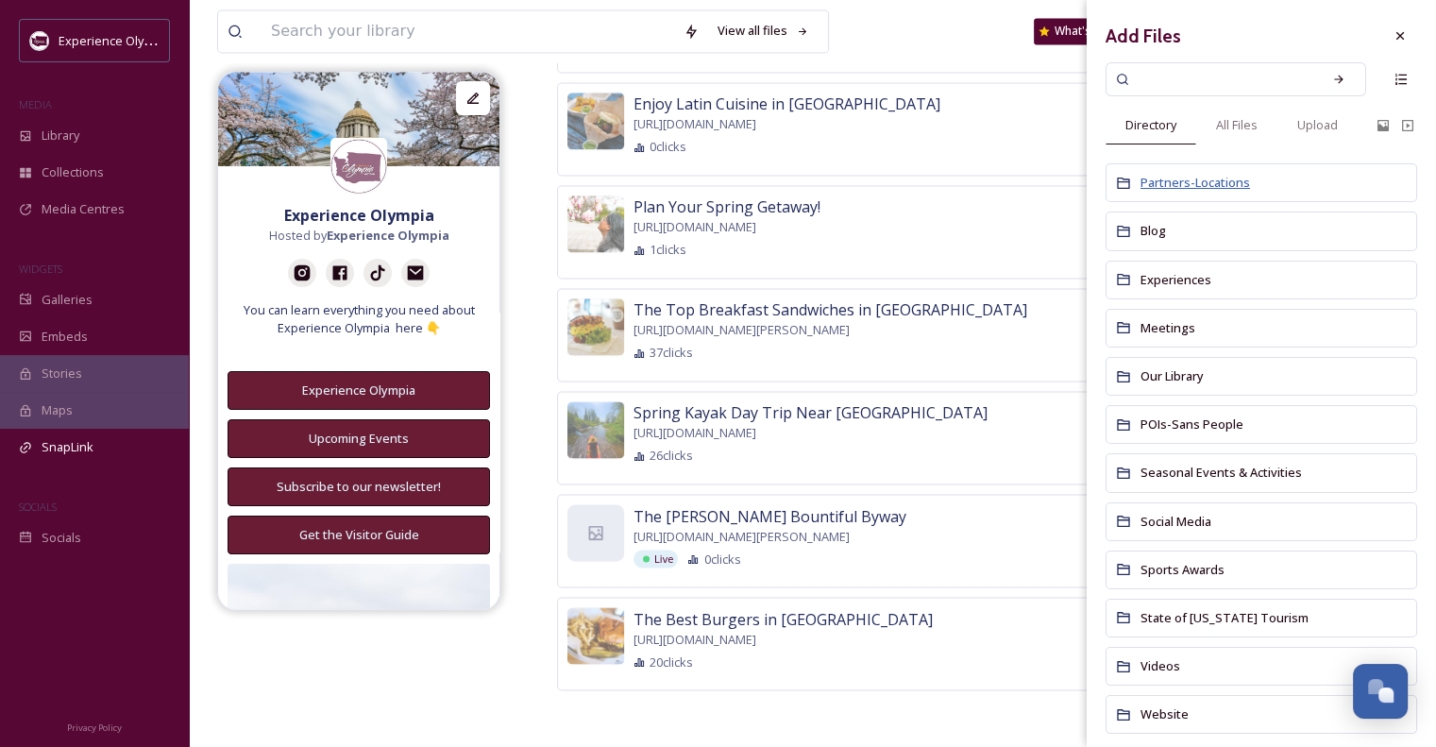
click at [1202, 180] on span "Partners-Locations" at bounding box center [1196, 182] width 110 height 17
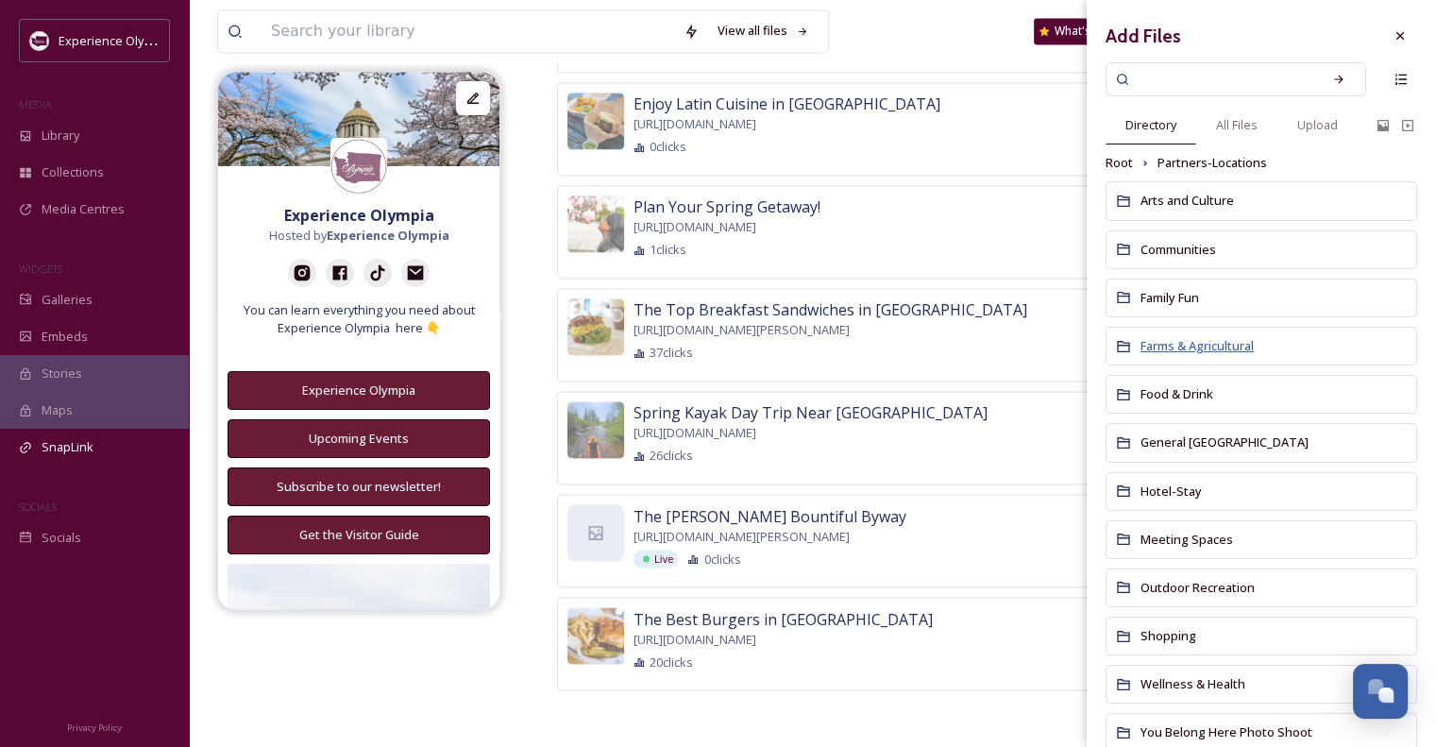
click at [1209, 337] on span "Farms & Agricultural" at bounding box center [1197, 345] width 113 height 17
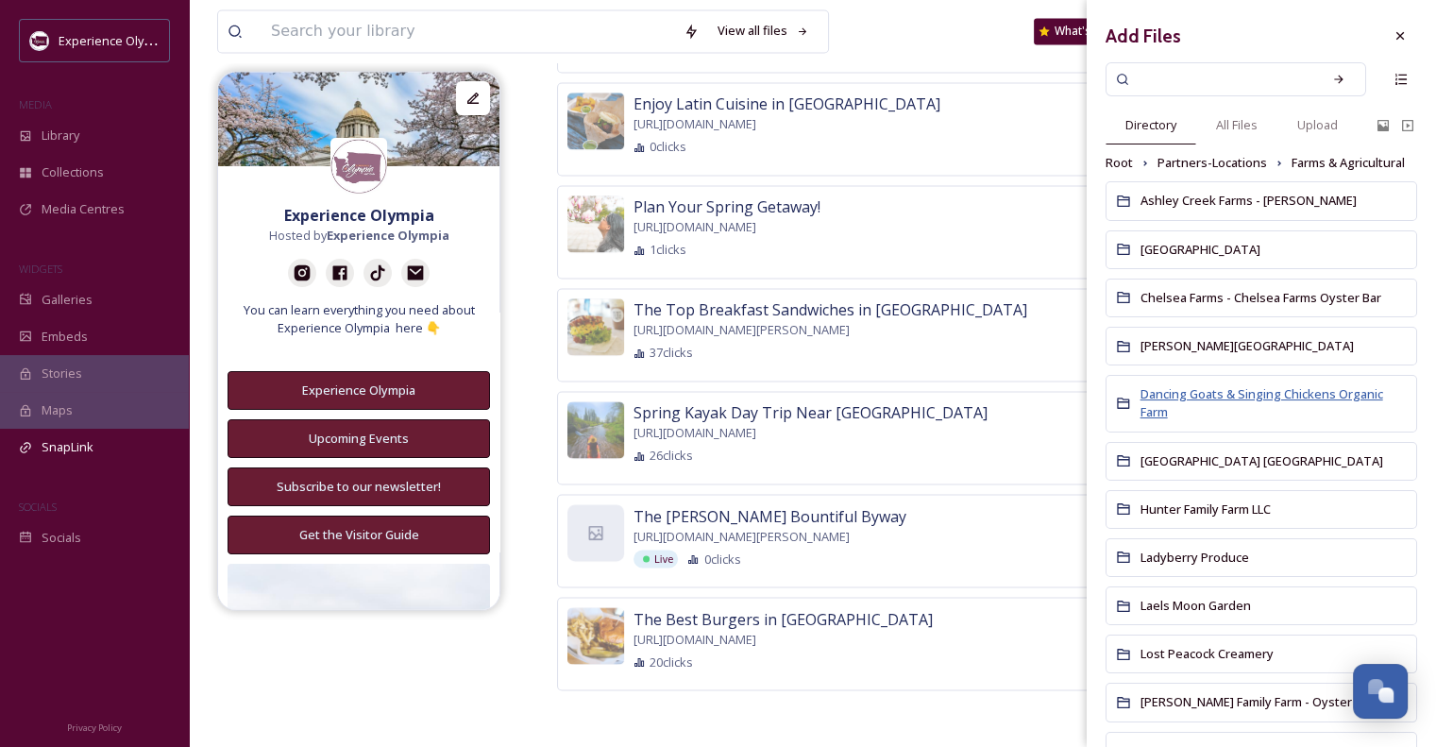
click at [1236, 412] on span "Dancing Goats & Singing Chickens Organic Farm" at bounding box center [1262, 402] width 243 height 35
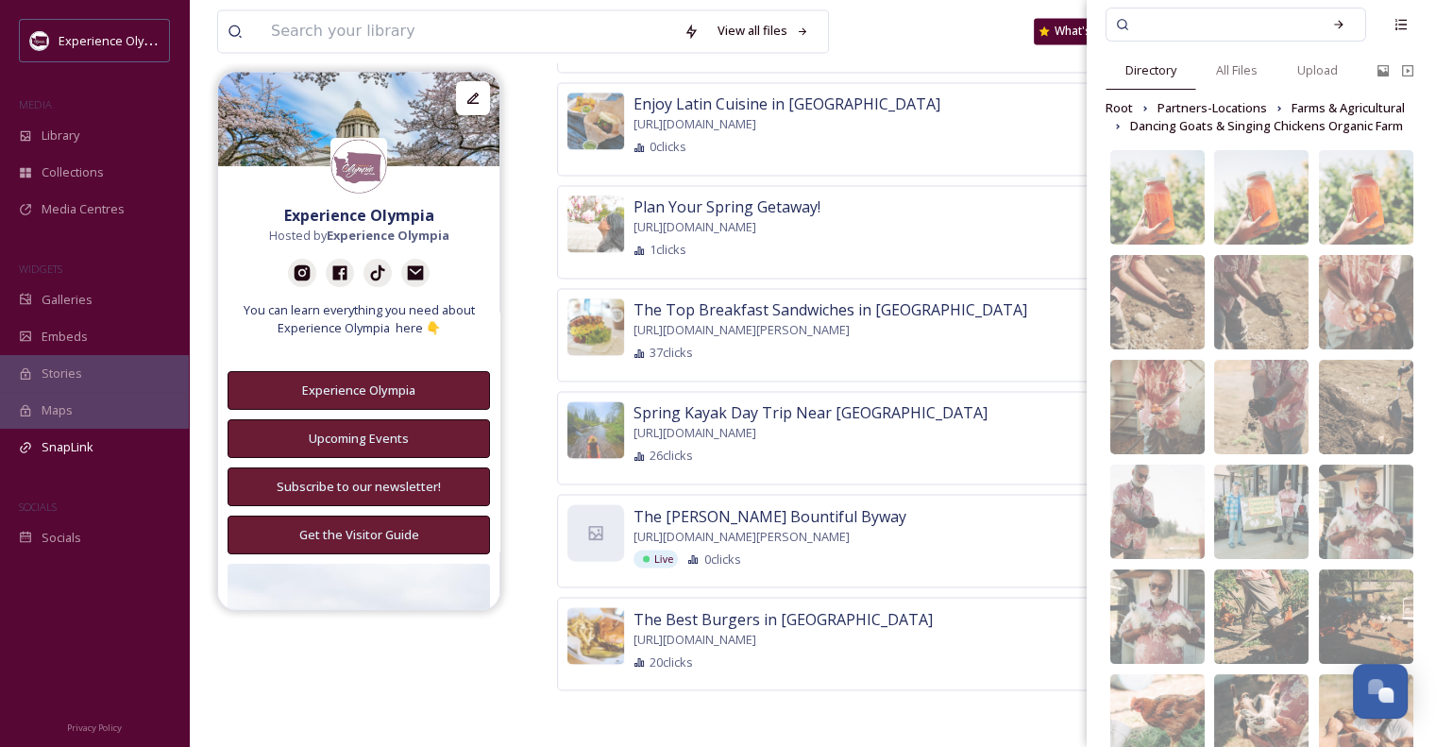
scroll to position [0, 0]
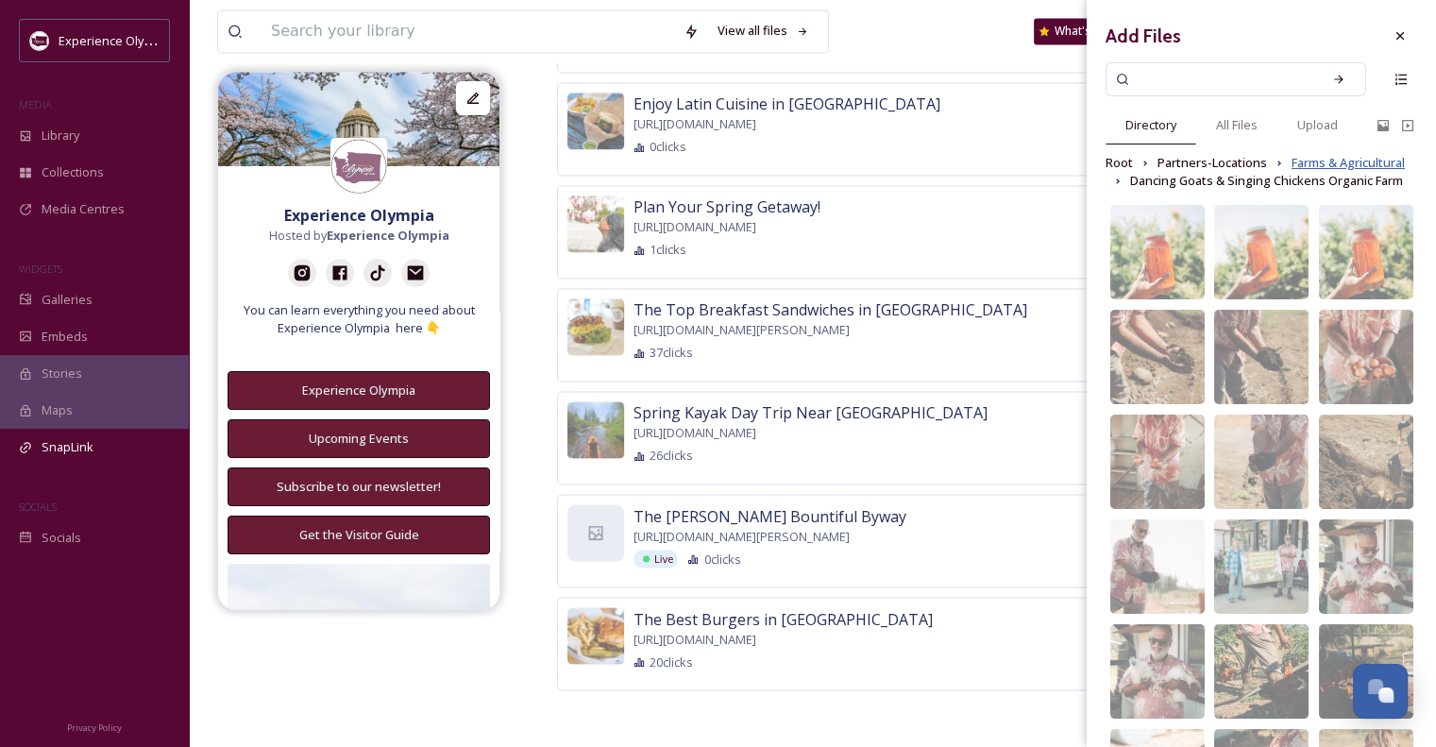
click at [1292, 172] on span "Farms & Agricultural" at bounding box center [1348, 163] width 113 height 18
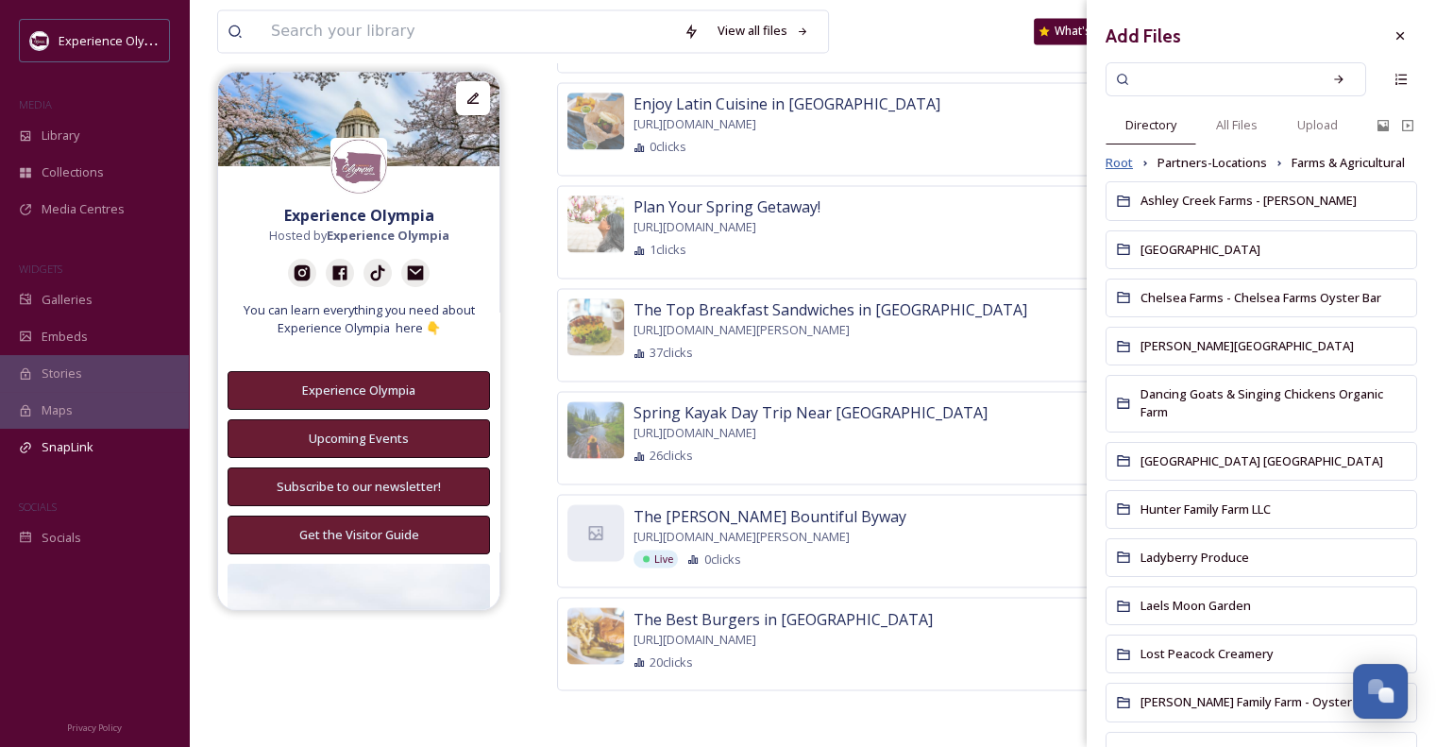
click at [1113, 165] on span "Root" at bounding box center [1119, 163] width 27 height 18
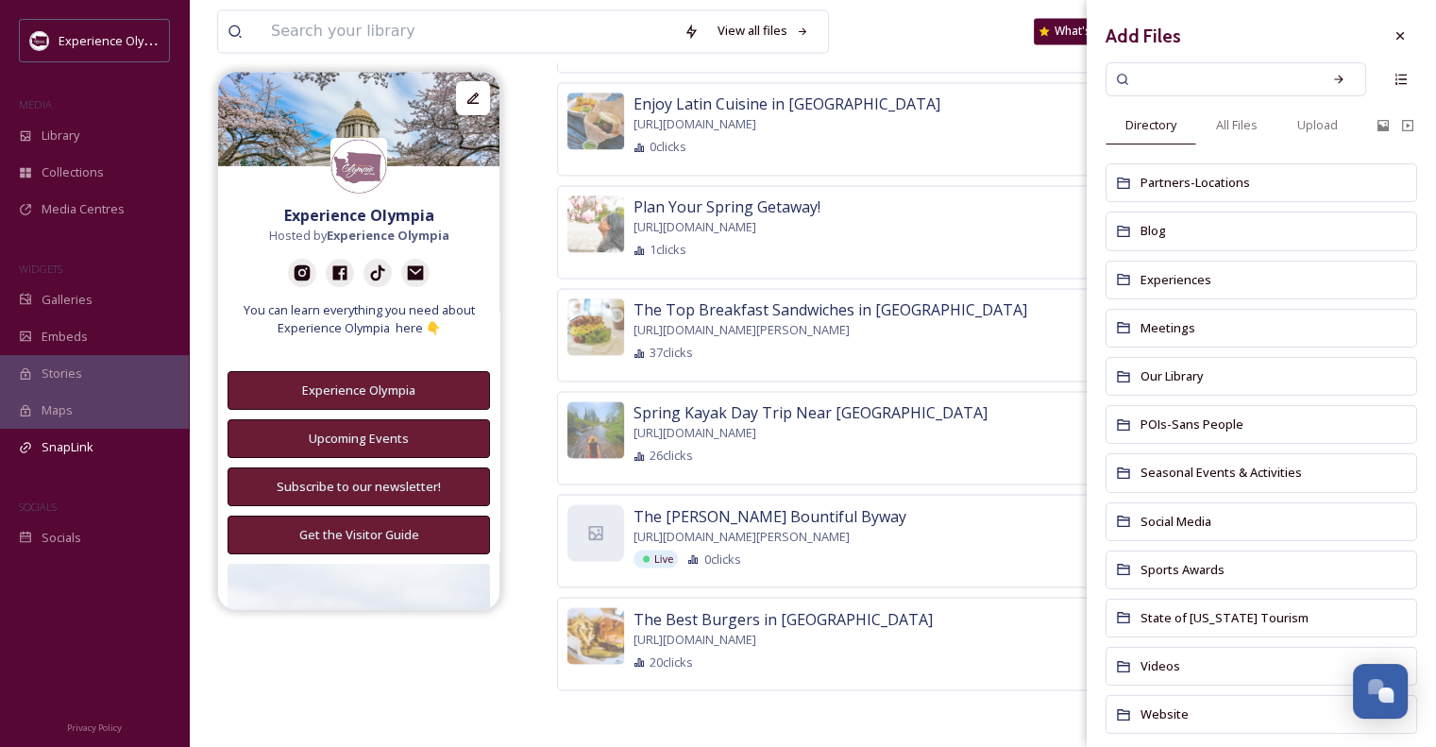
click at [1186, 82] on input at bounding box center [1223, 80] width 178 height 42
type input "[PERSON_NAME] Byway"
click at [1332, 79] on icon at bounding box center [1338, 79] width 13 height 13
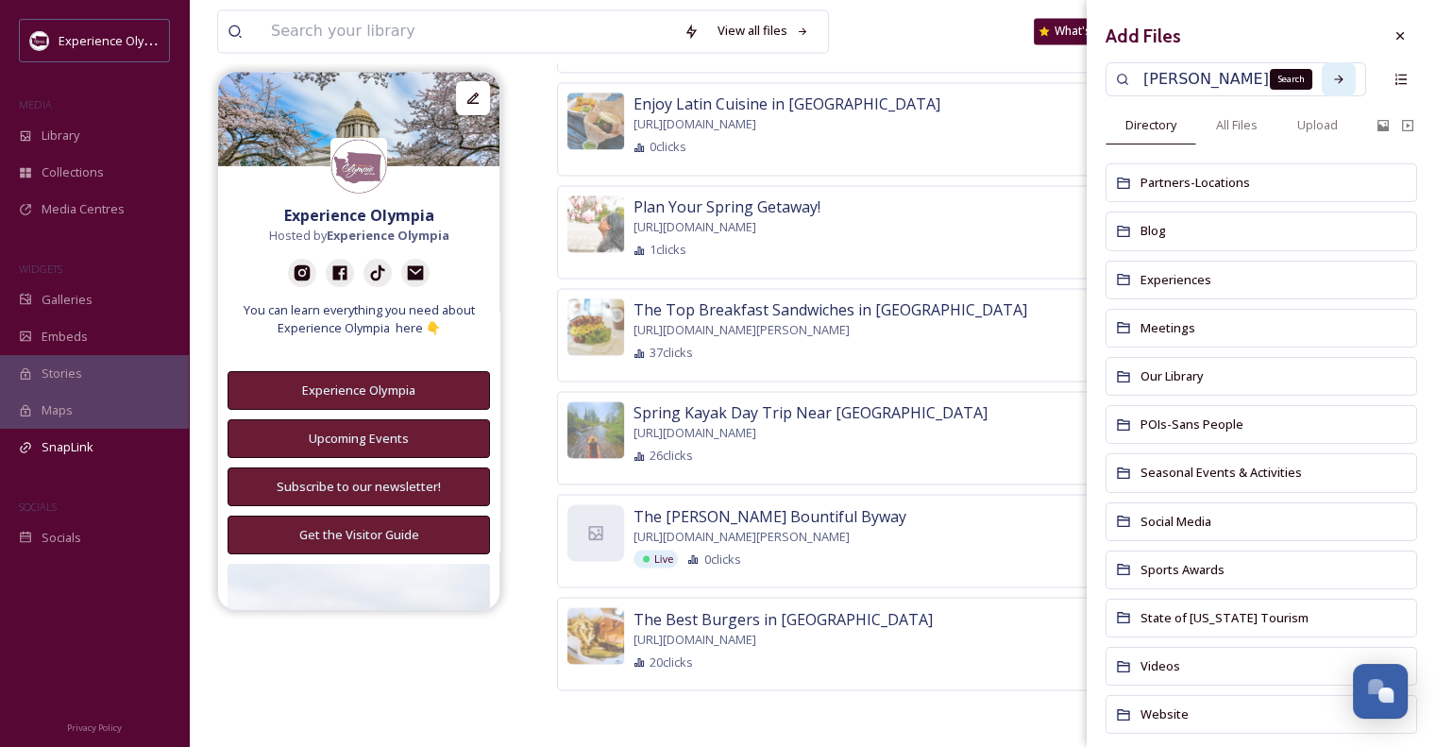
click at [1332, 83] on icon at bounding box center [1338, 79] width 13 height 13
click at [1191, 184] on span "Partners-Locations" at bounding box center [1196, 182] width 110 height 17
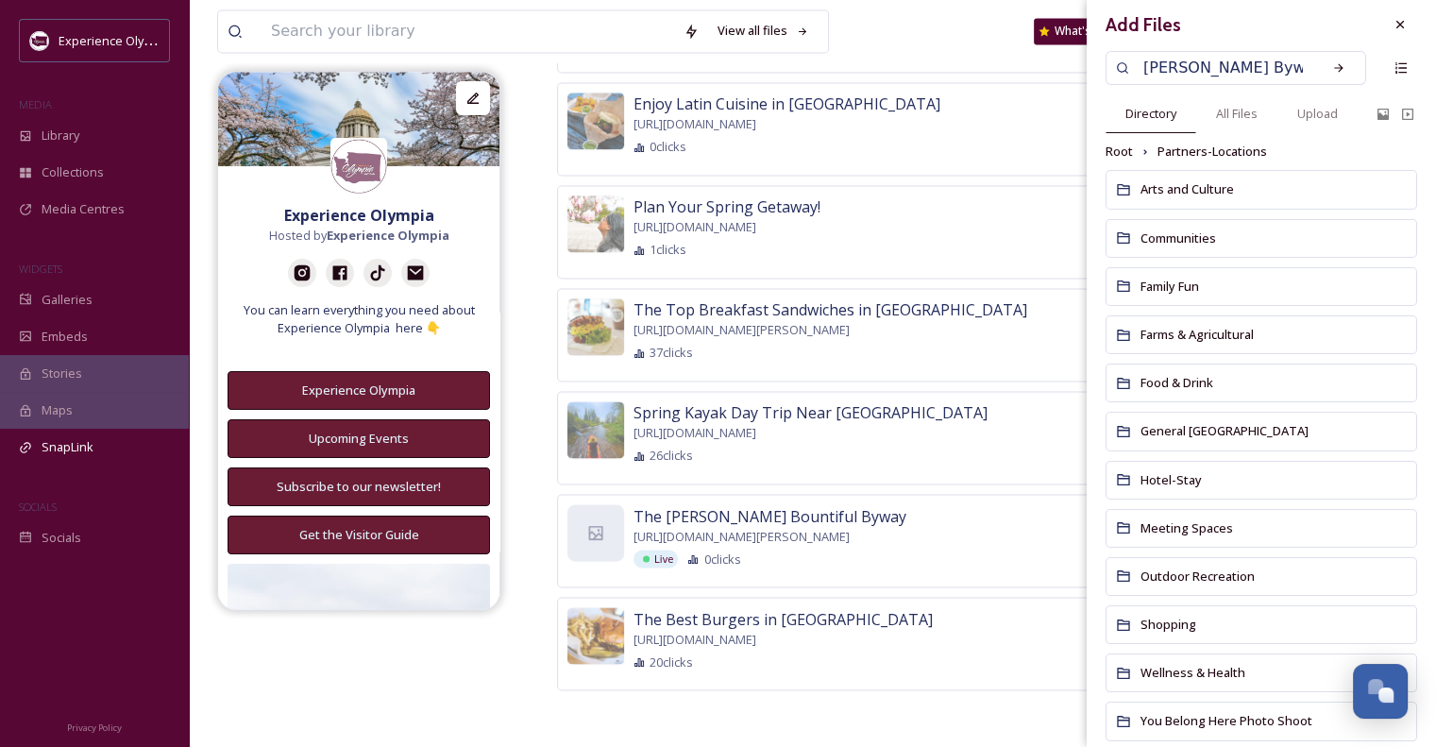
scroll to position [46, 0]
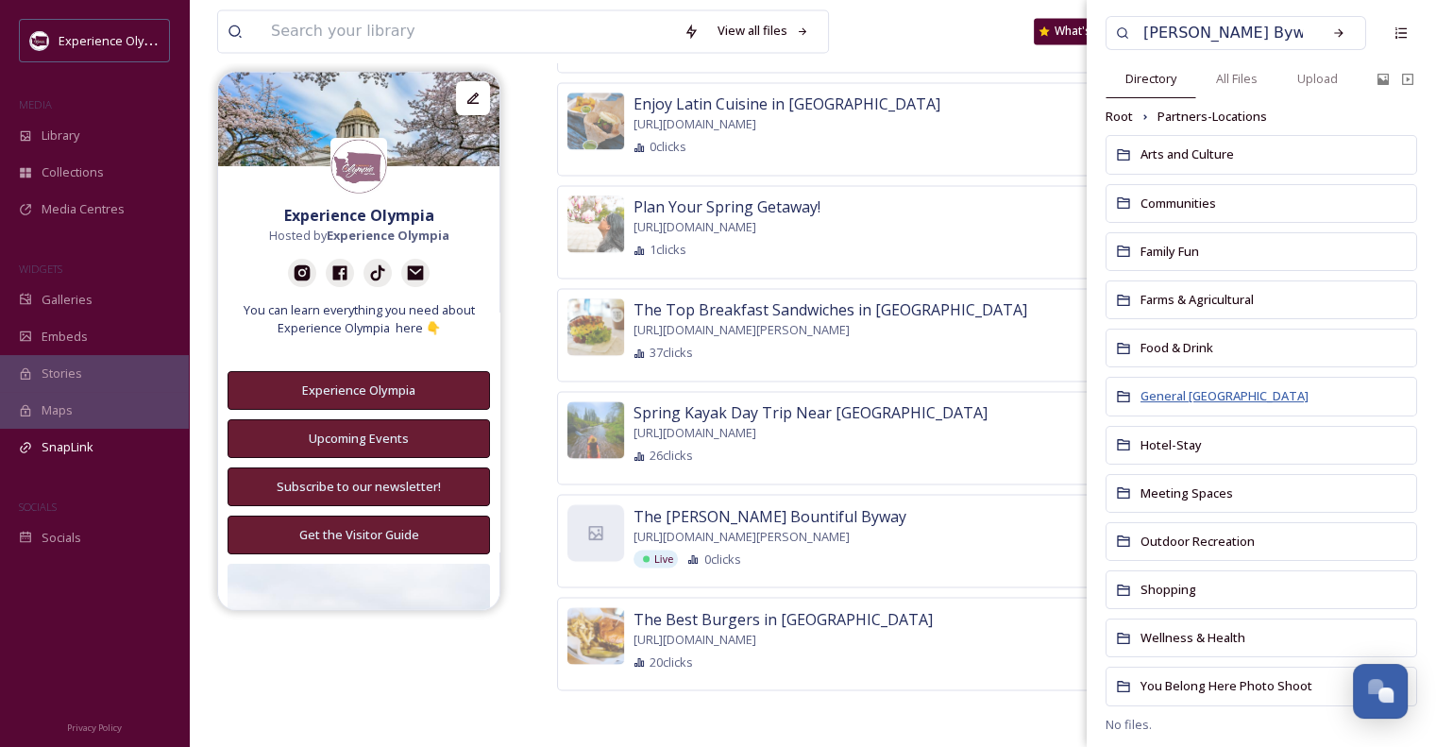
click at [1231, 392] on span "General [GEOGRAPHIC_DATA]" at bounding box center [1225, 395] width 168 height 17
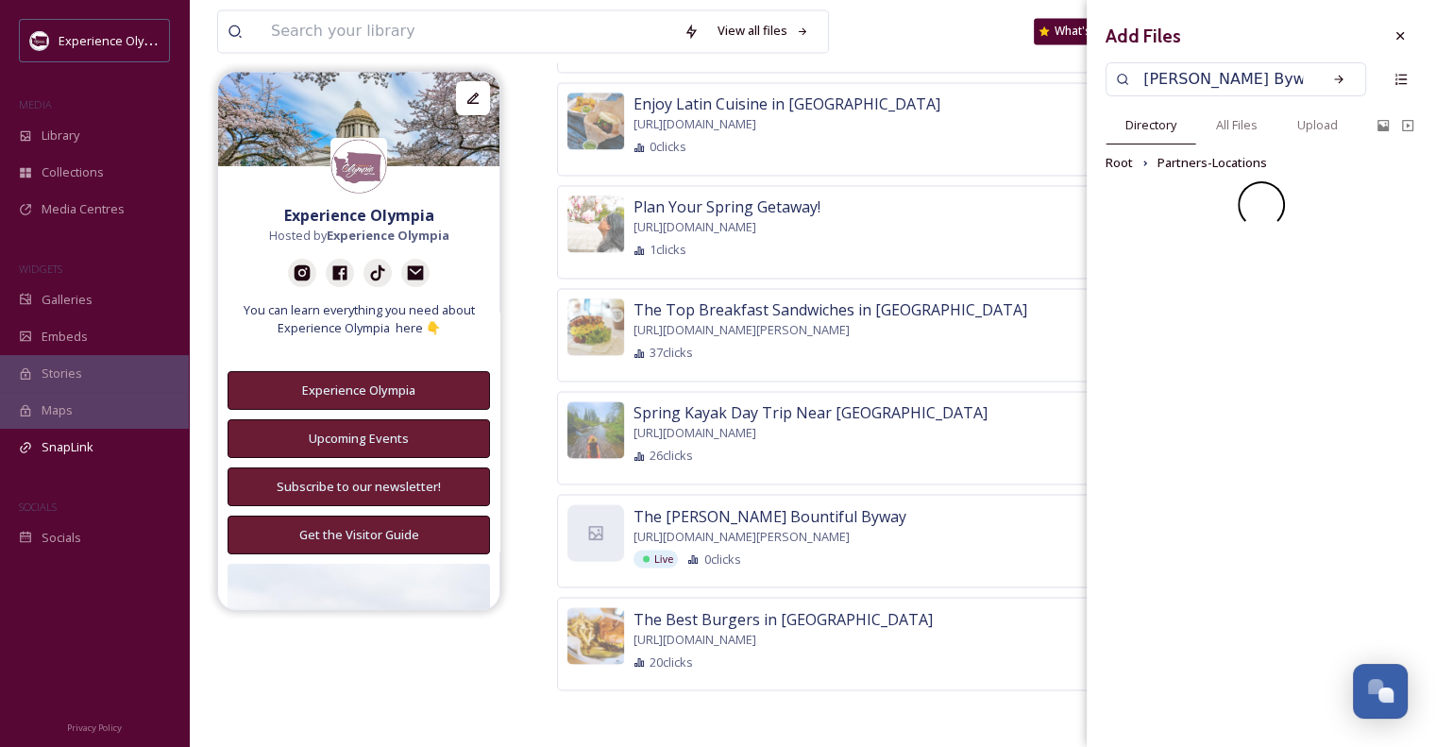
scroll to position [0, 0]
click at [1178, 159] on span "Partners-Locations" at bounding box center [1213, 163] width 110 height 18
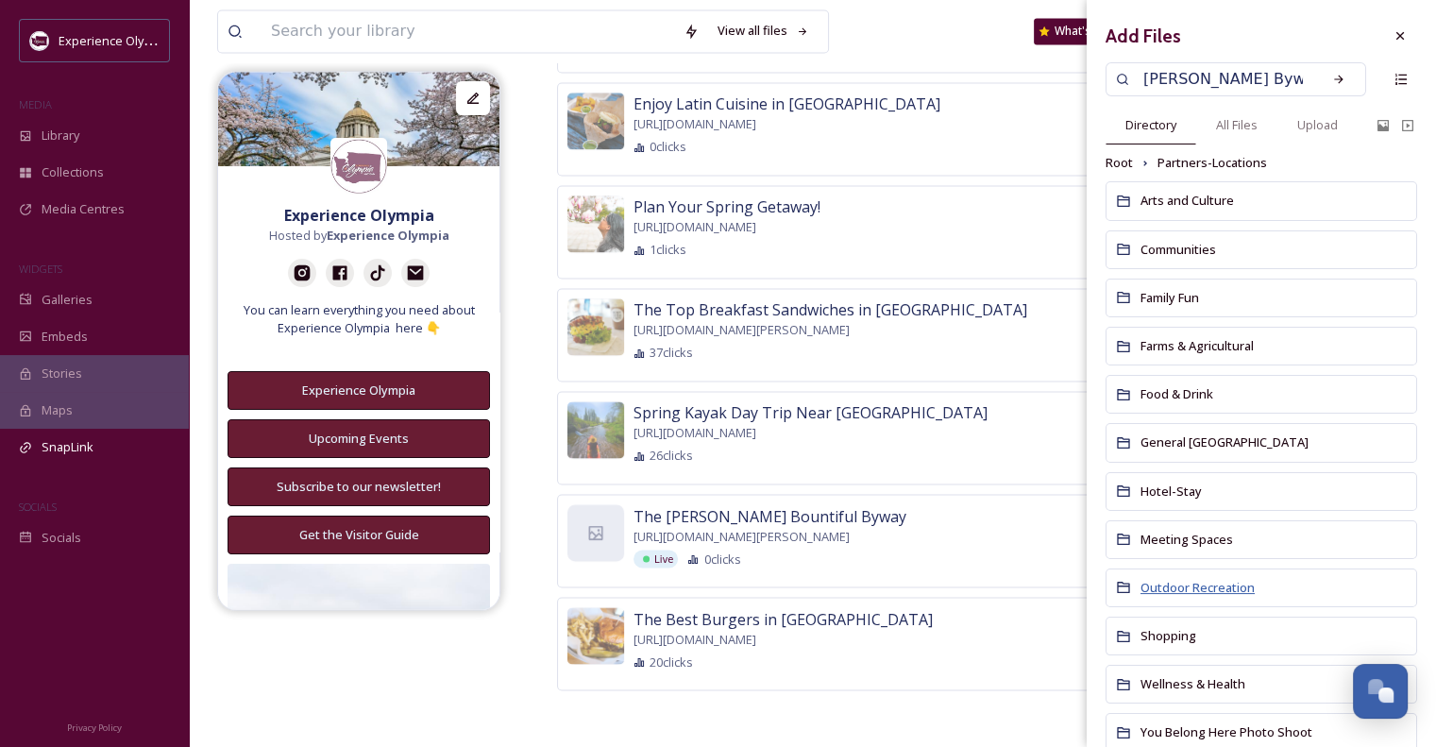
click at [1216, 581] on span "Outdoor Recreation" at bounding box center [1198, 587] width 114 height 17
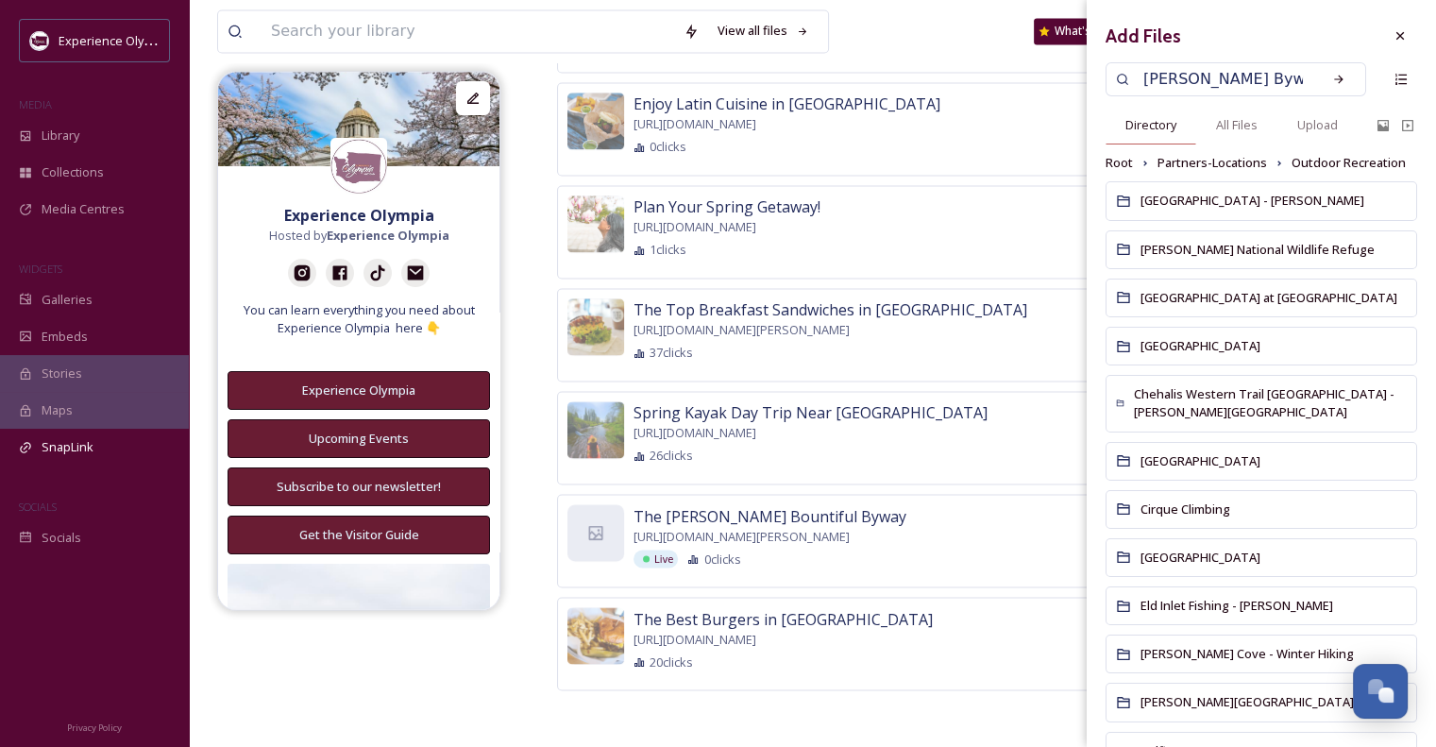
click at [1167, 130] on span "Directory" at bounding box center [1150, 125] width 51 height 18
click at [1170, 135] on div "Directory" at bounding box center [1151, 125] width 91 height 39
click at [1119, 165] on span "Root" at bounding box center [1119, 163] width 27 height 18
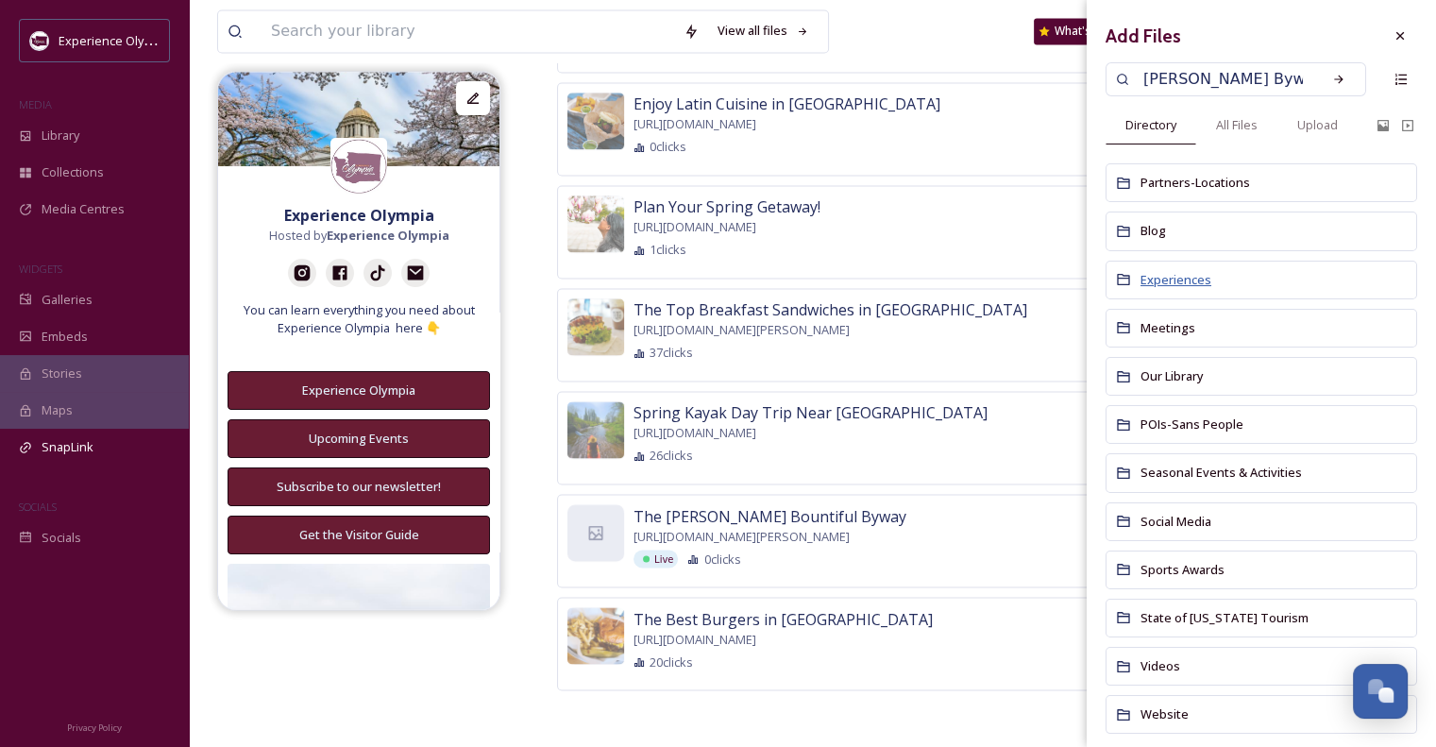
click at [1192, 275] on span "Experiences" at bounding box center [1176, 279] width 71 height 17
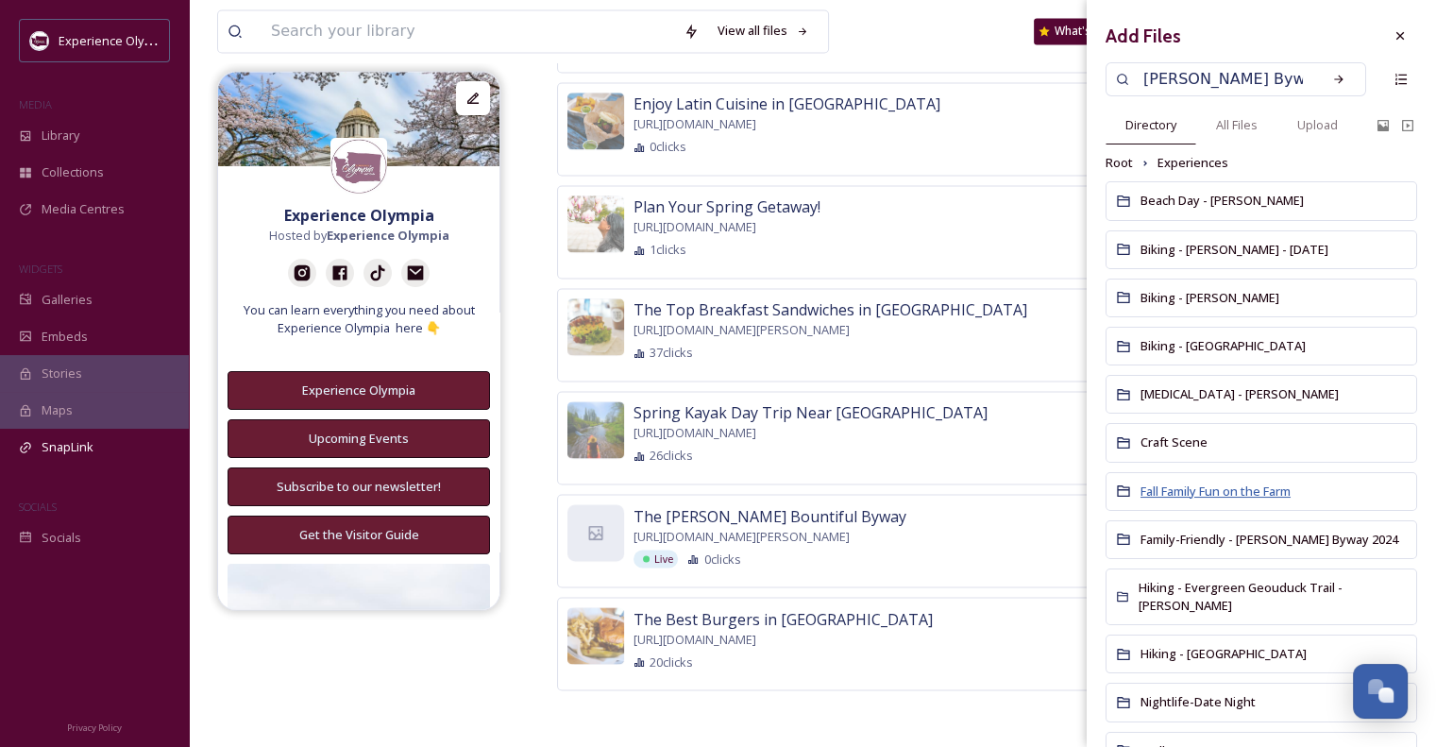
click at [1259, 484] on span "Fall Family Fun on the Farm" at bounding box center [1216, 490] width 150 height 17
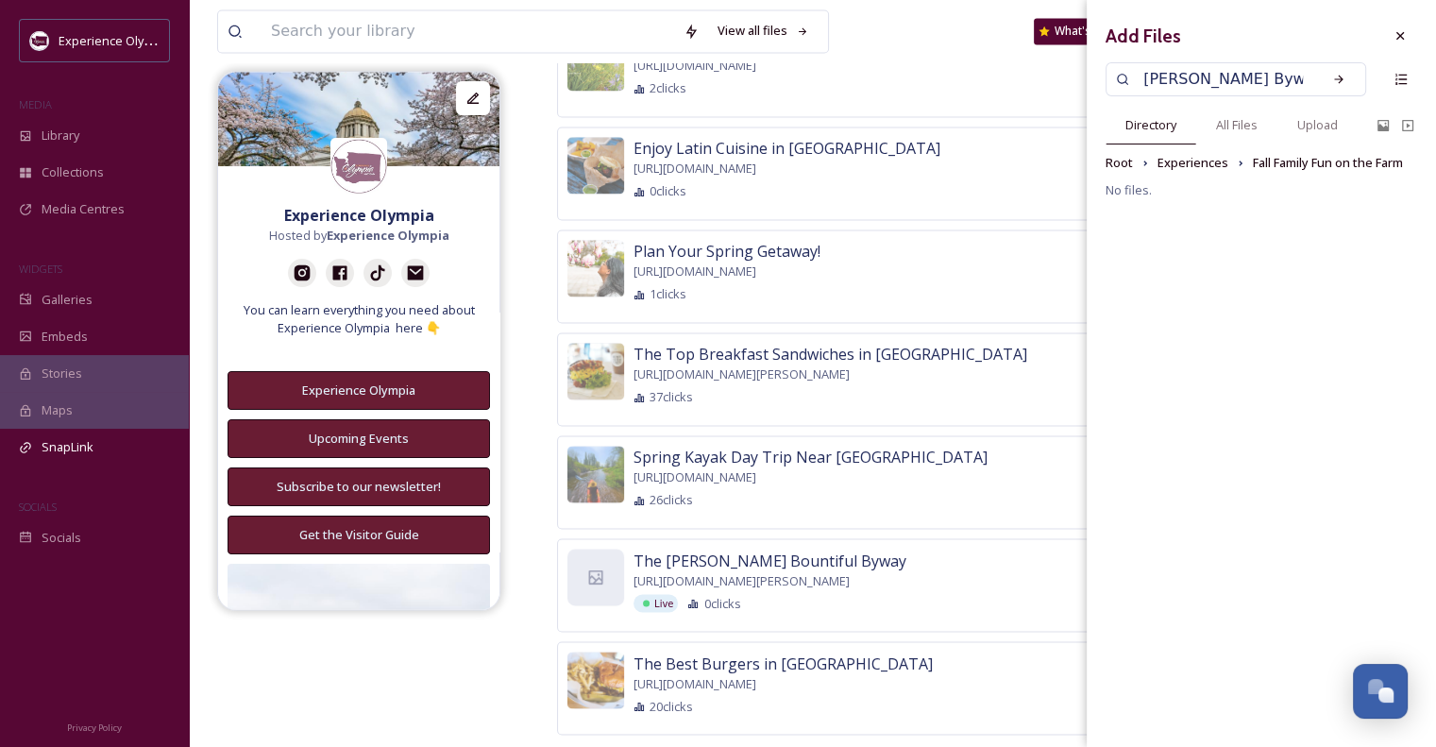
scroll to position [3106, 0]
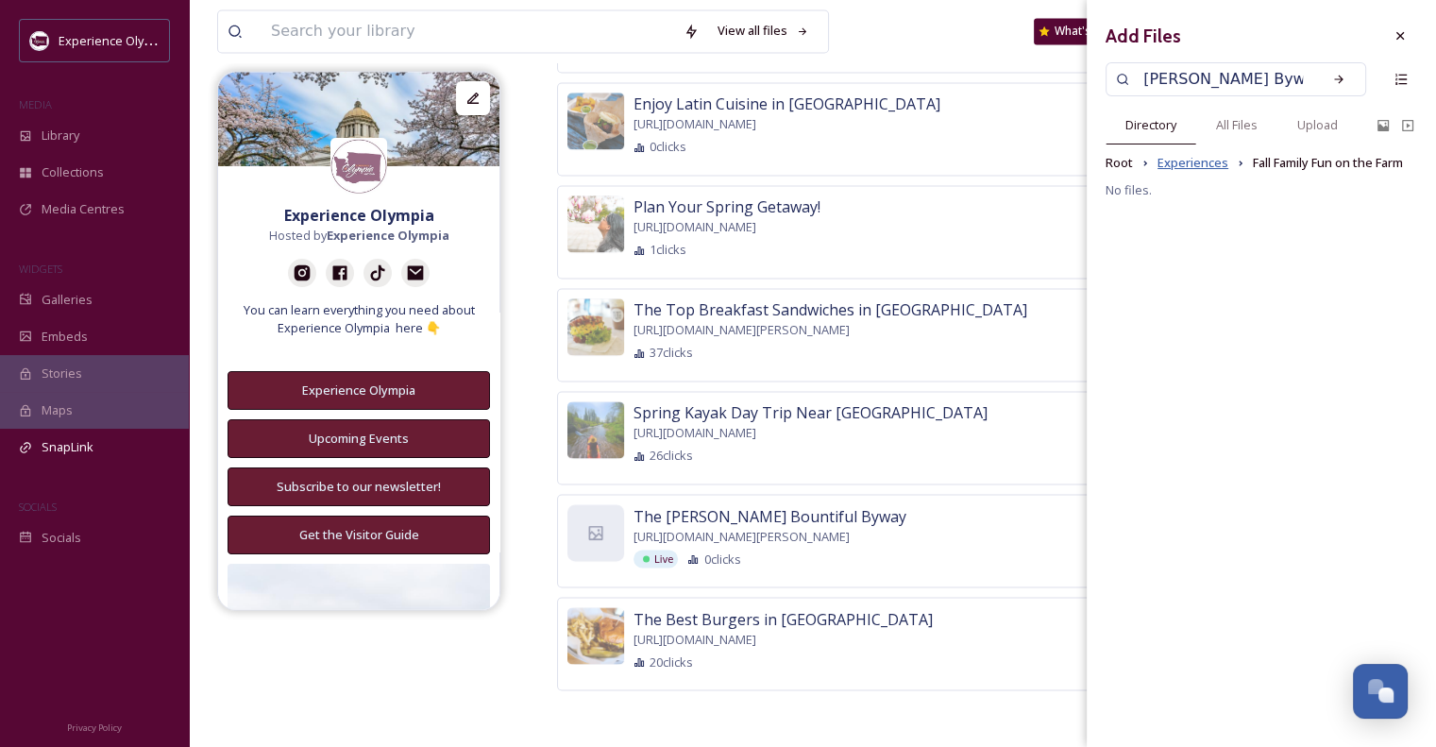
click at [1191, 168] on span "Experiences" at bounding box center [1193, 163] width 71 height 18
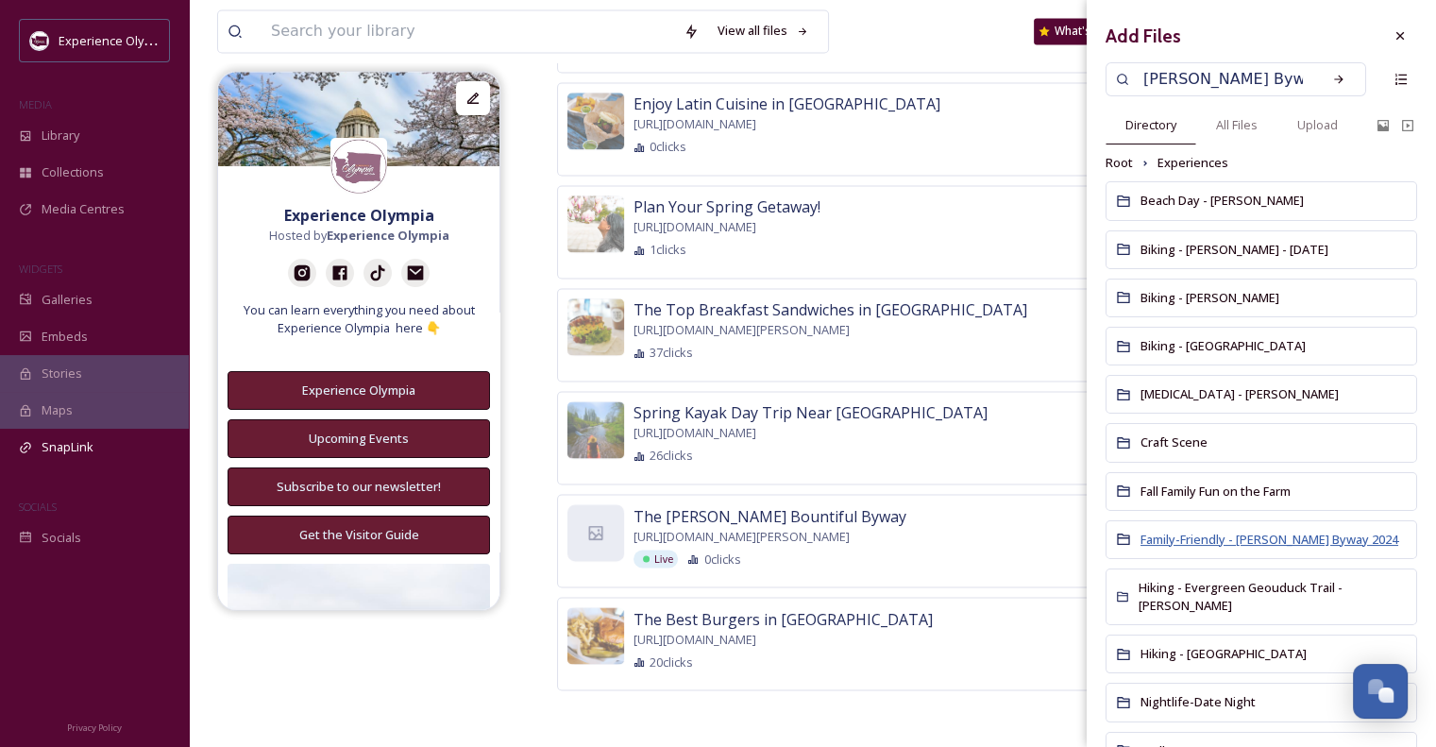
click at [1264, 532] on span "Family-Friendly - [PERSON_NAME] Byway 2024" at bounding box center [1270, 539] width 258 height 17
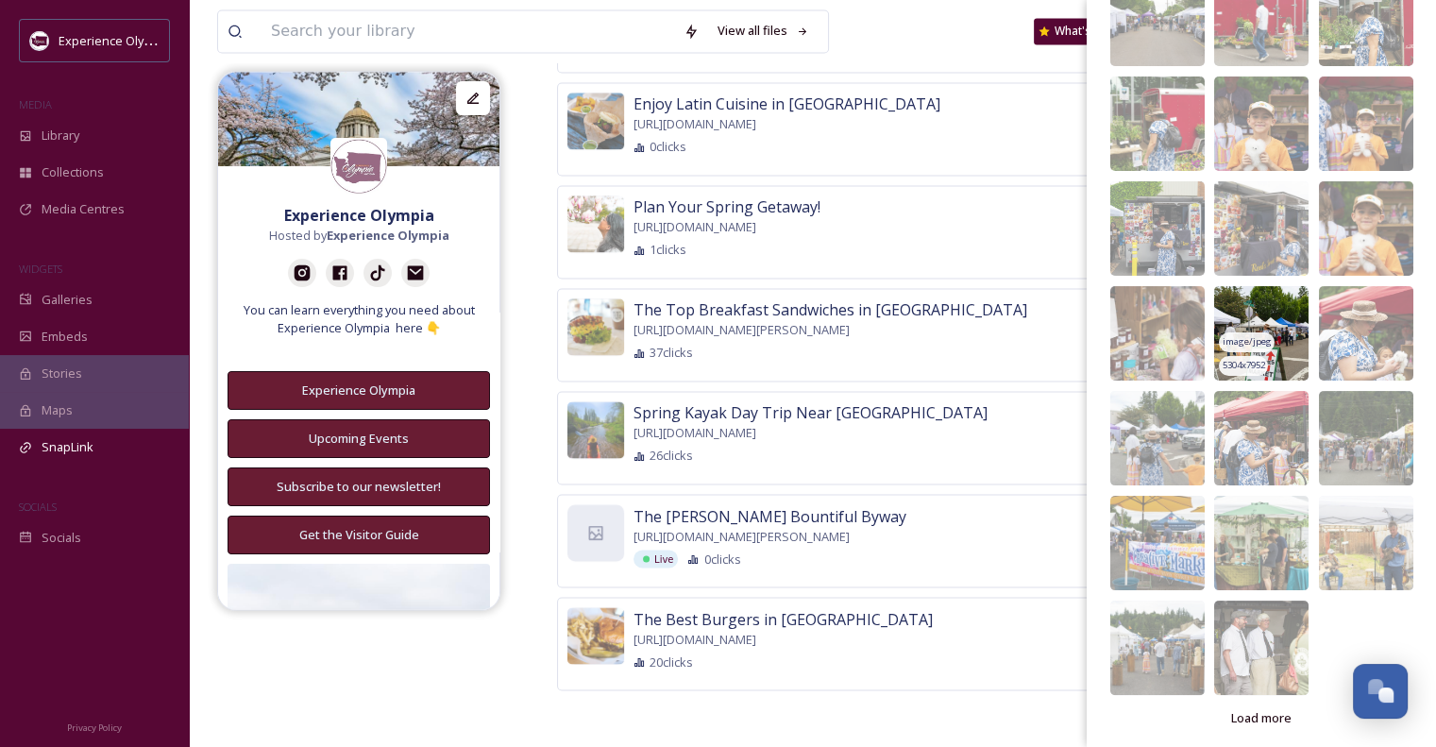
scroll to position [241, 0]
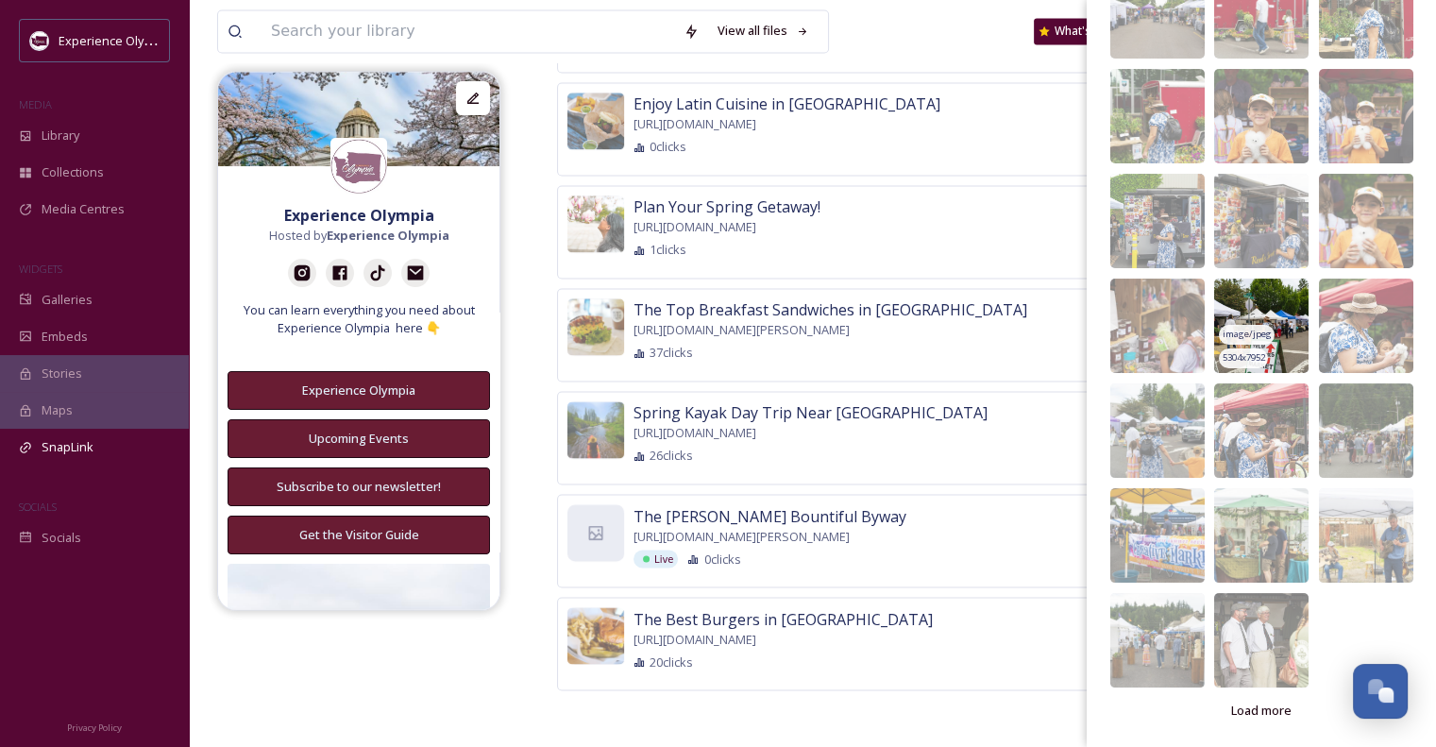
click at [1256, 311] on img at bounding box center [1261, 326] width 94 height 94
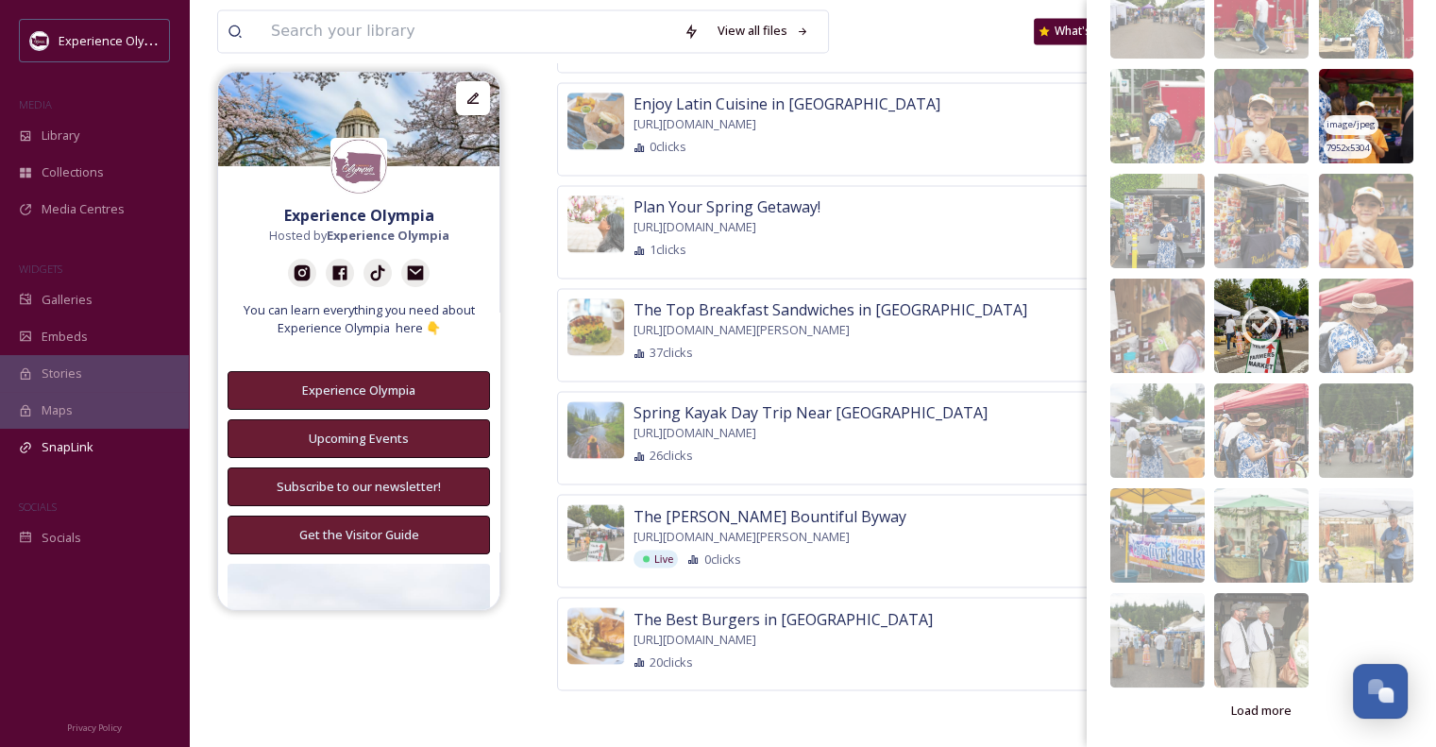
scroll to position [0, 0]
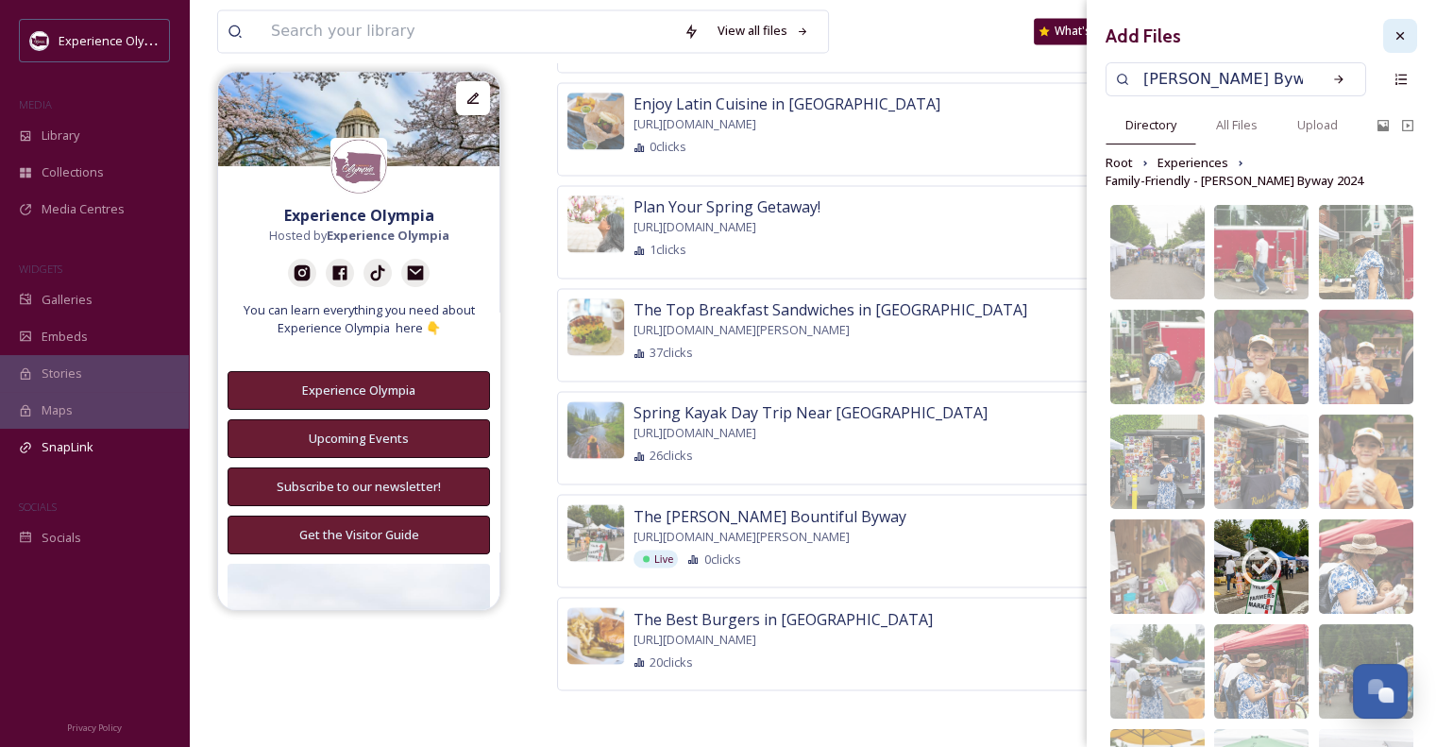
click at [1393, 35] on icon at bounding box center [1400, 35] width 15 height 15
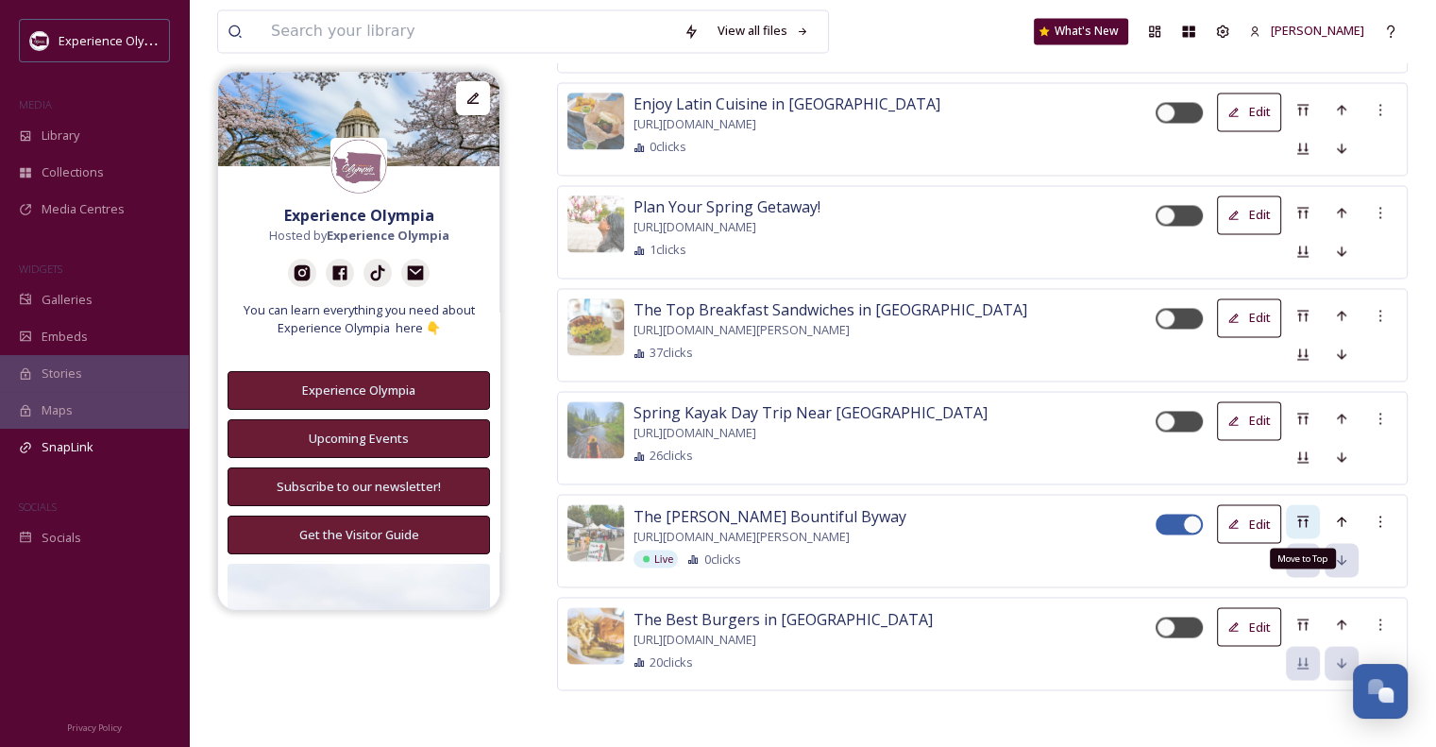
click at [1301, 514] on icon at bounding box center [1302, 521] width 15 height 15
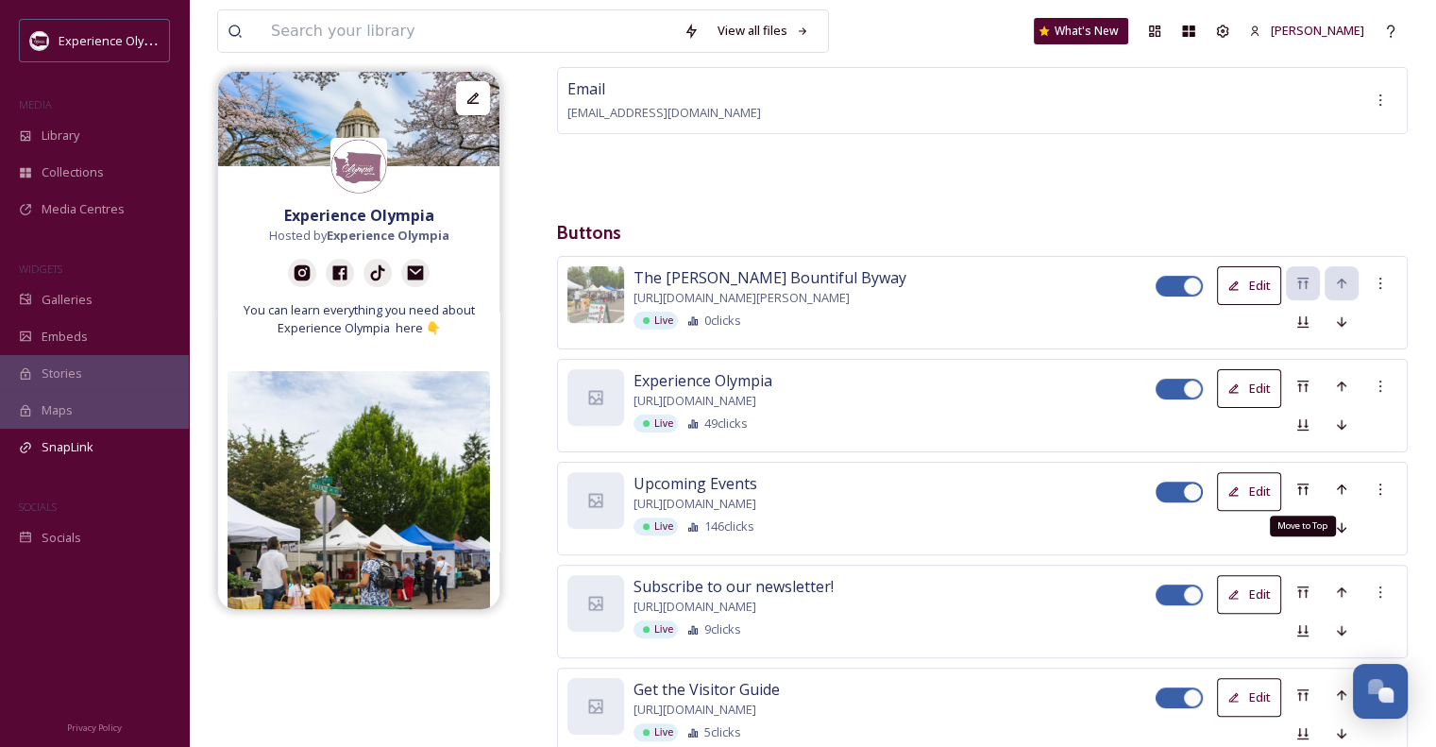
scroll to position [544, 0]
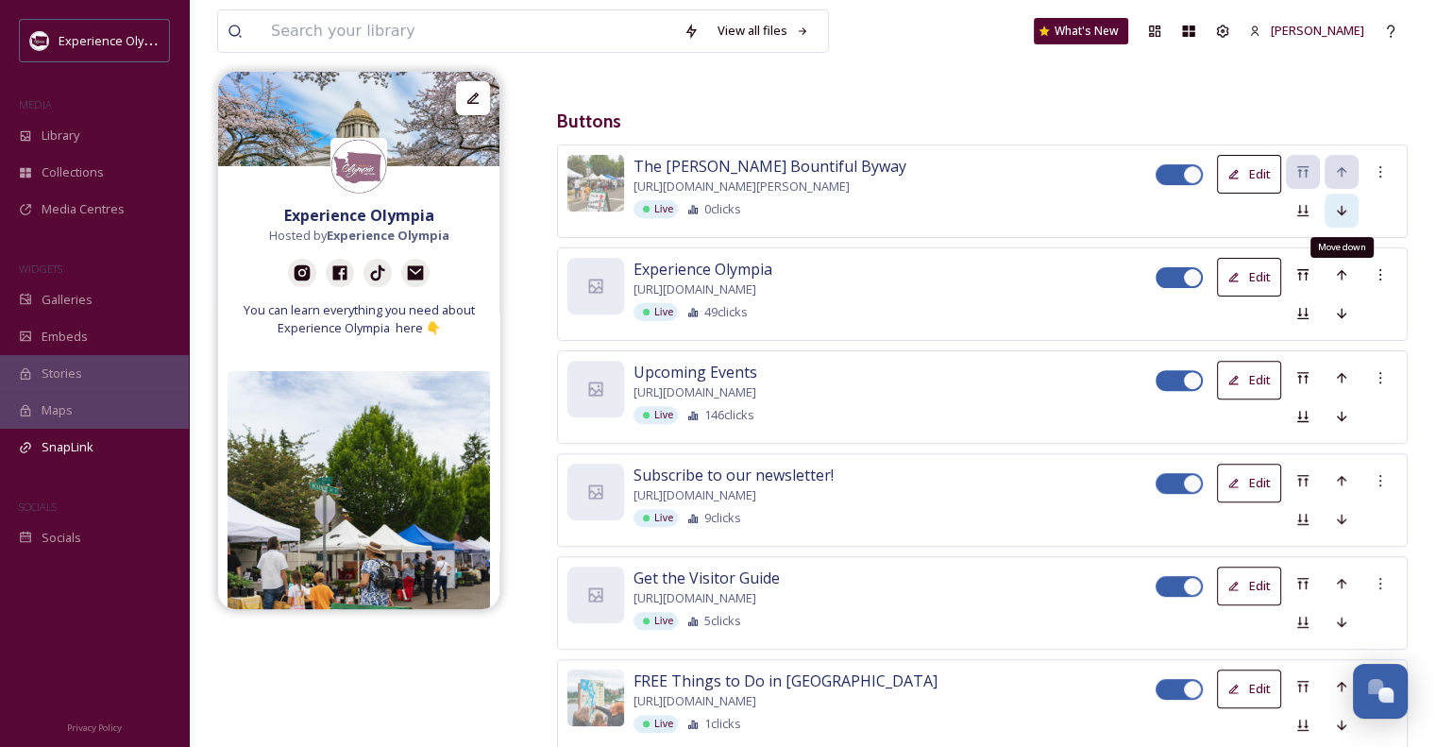
click at [1334, 206] on icon at bounding box center [1341, 210] width 15 height 15
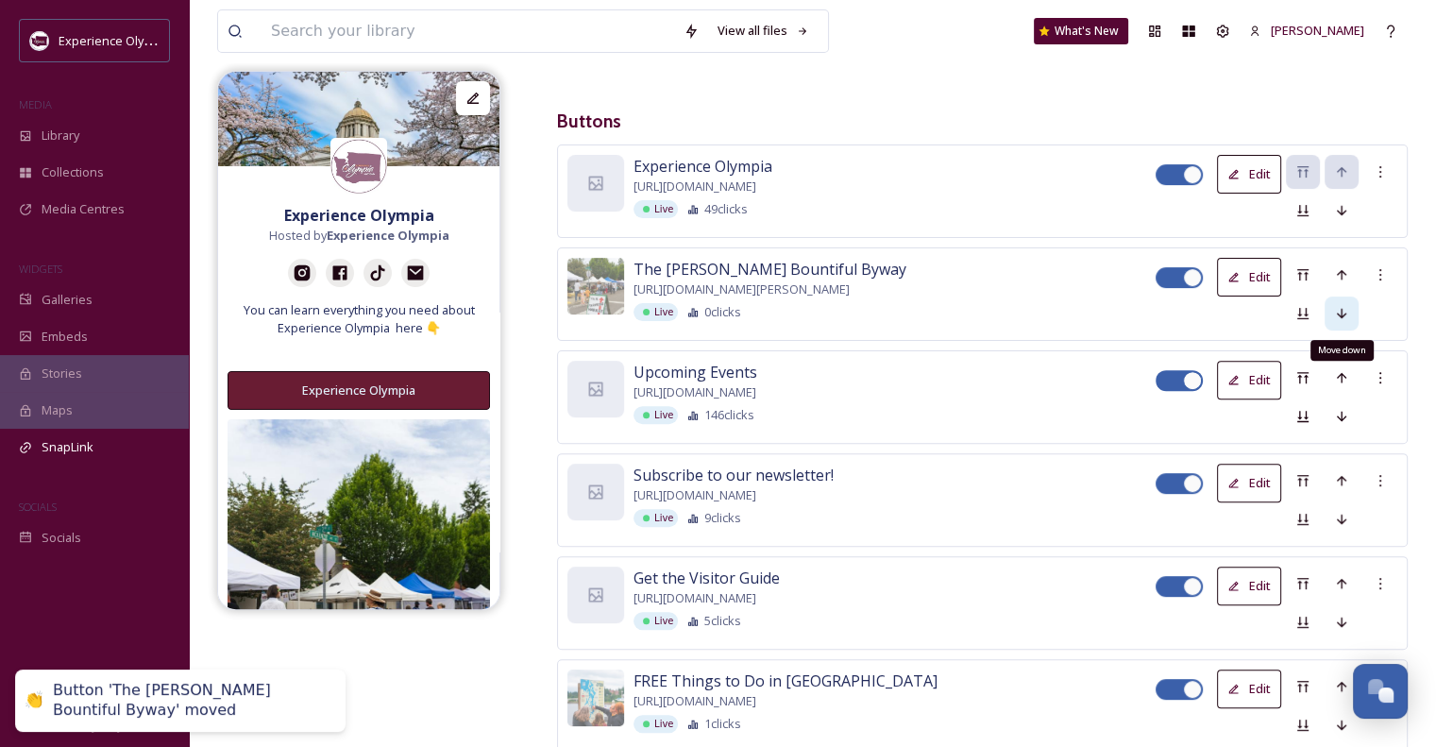
click at [1343, 312] on icon at bounding box center [1341, 313] width 9 height 10
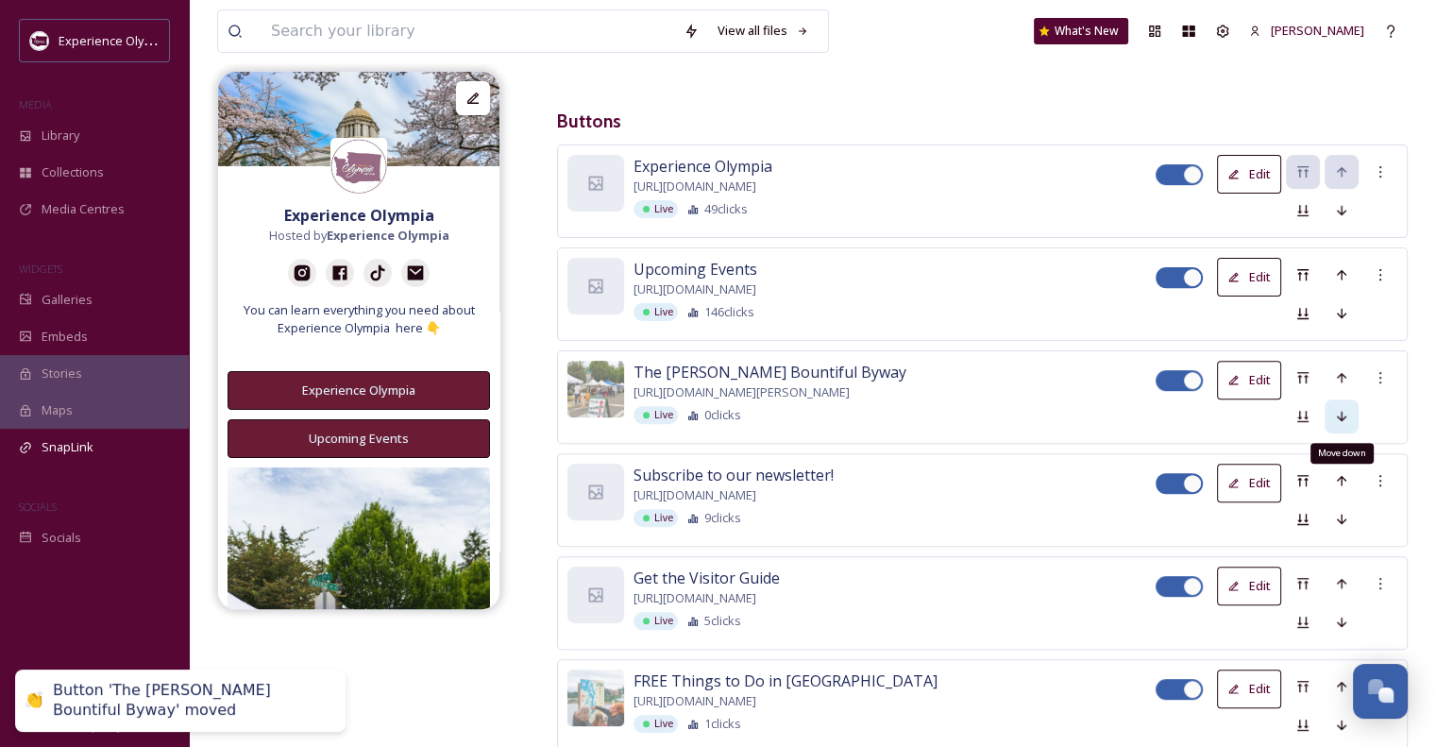
click at [1337, 403] on div "Move down" at bounding box center [1342, 416] width 34 height 34
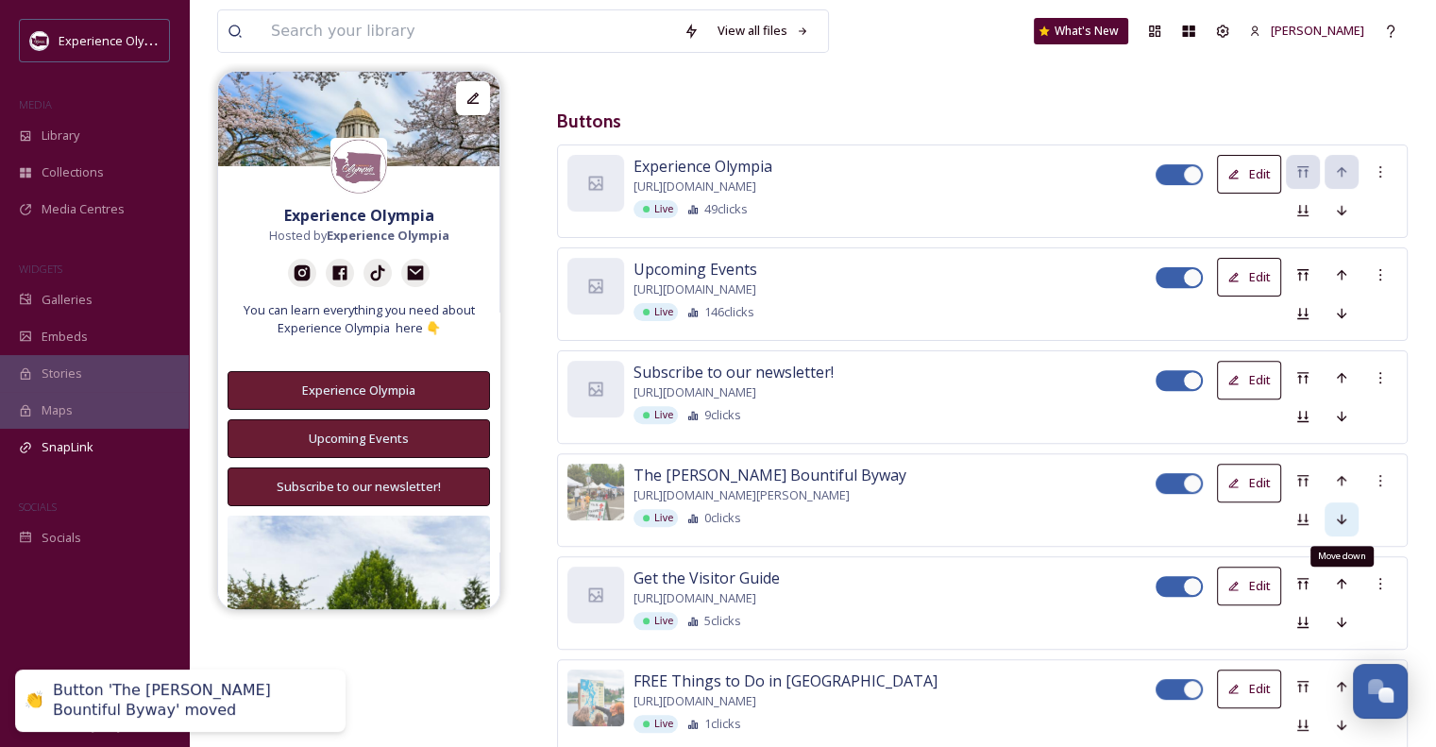
click at [1342, 514] on icon at bounding box center [1341, 519] width 9 height 10
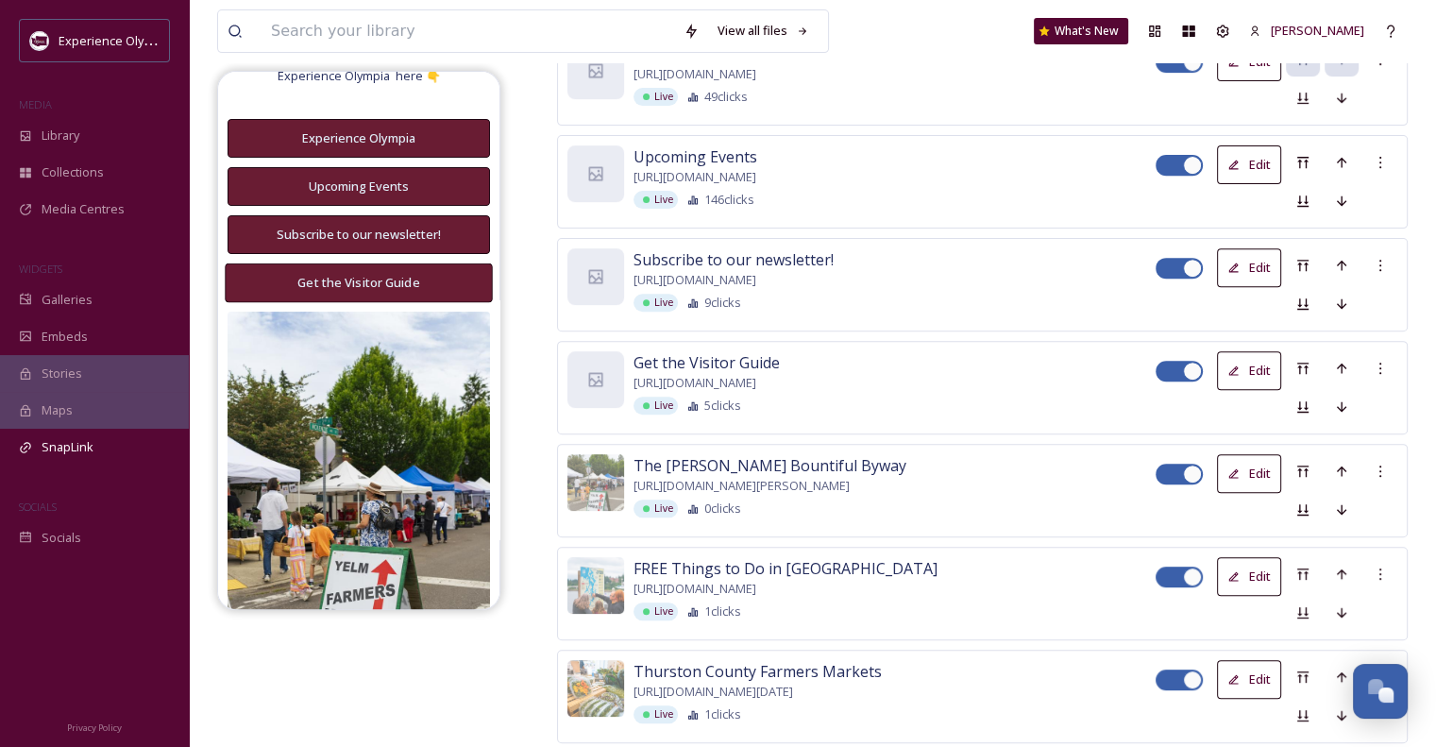
scroll to position [0, 0]
